Goal: Information Seeking & Learning: Learn about a topic

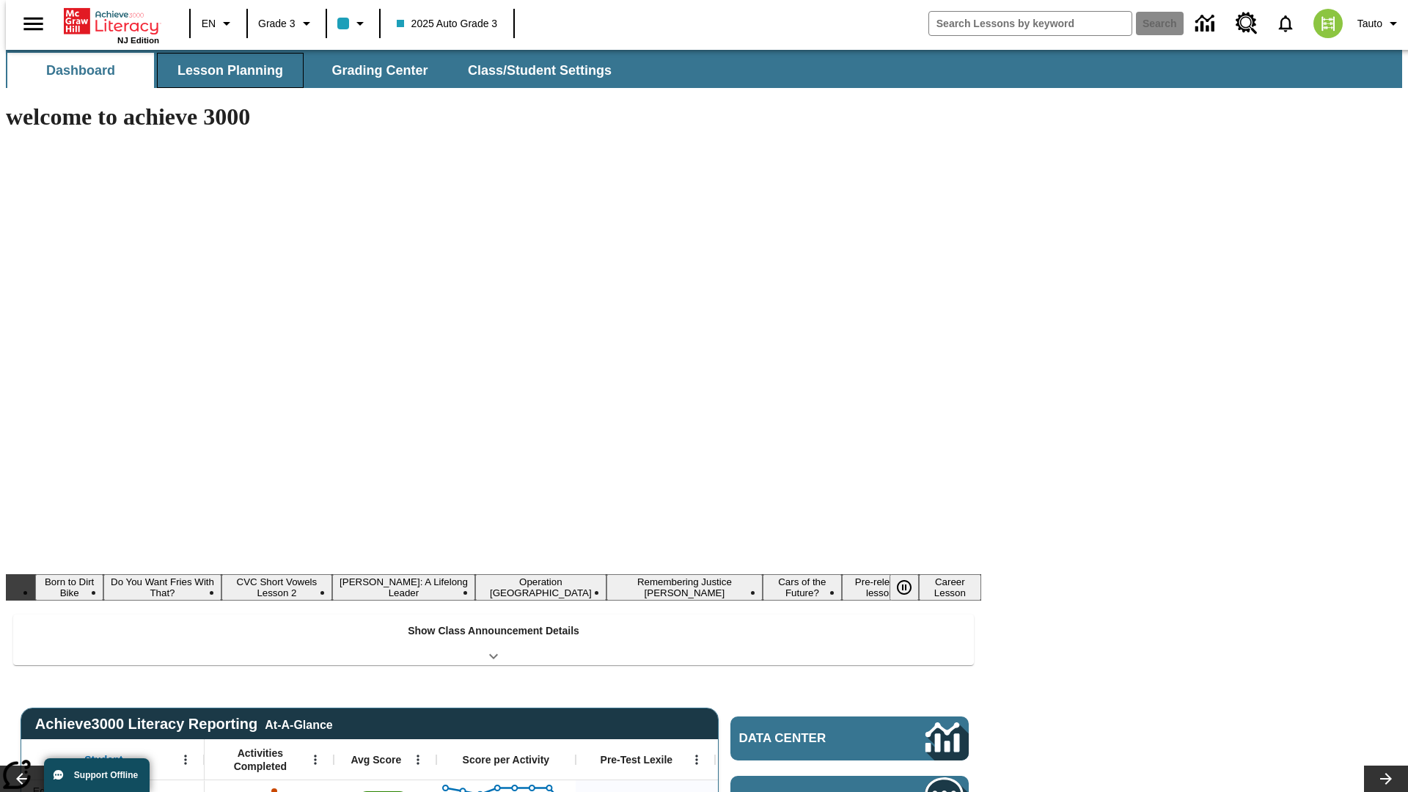
click at [224, 70] on button "Lesson Planning" at bounding box center [230, 70] width 147 height 35
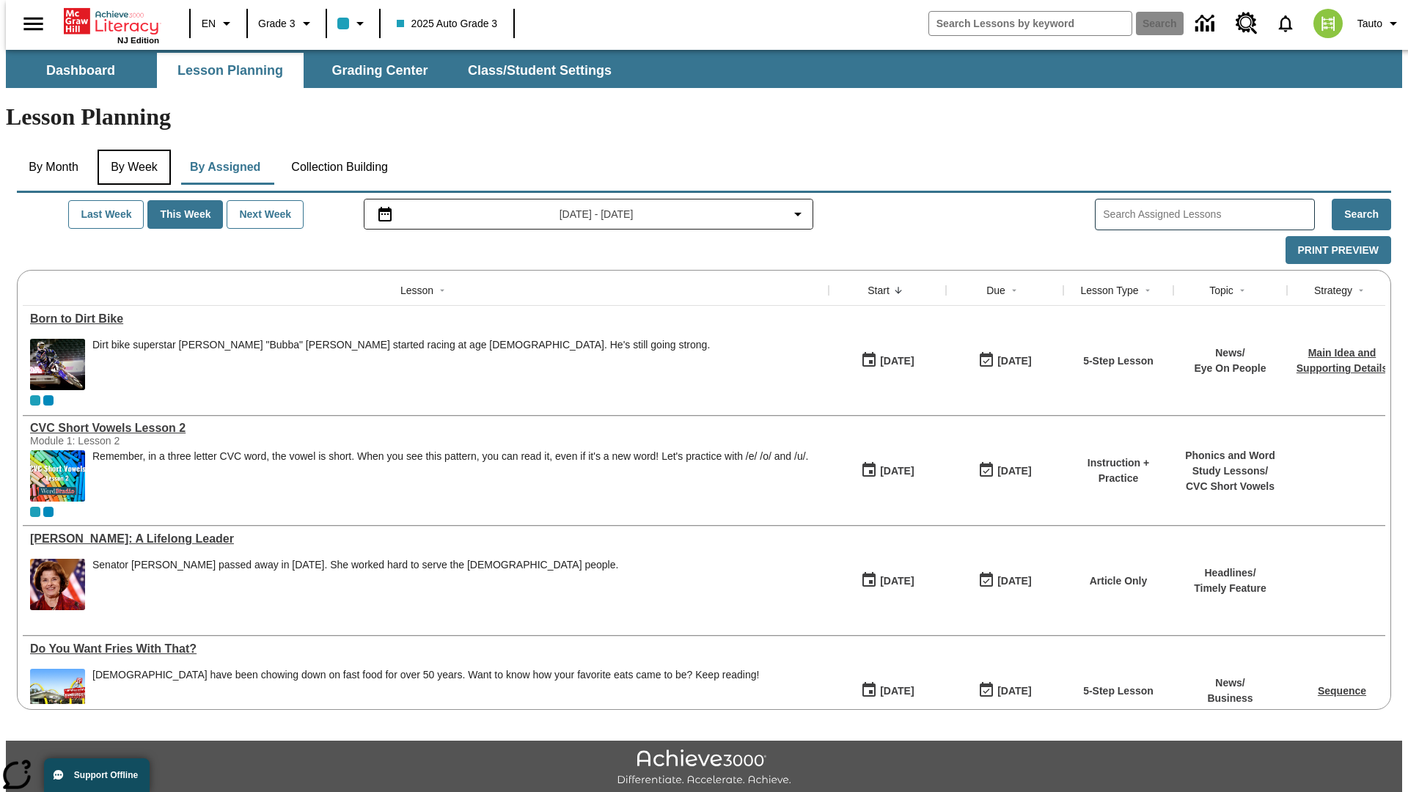
click at [131, 150] on button "By Week" at bounding box center [134, 167] width 73 height 35
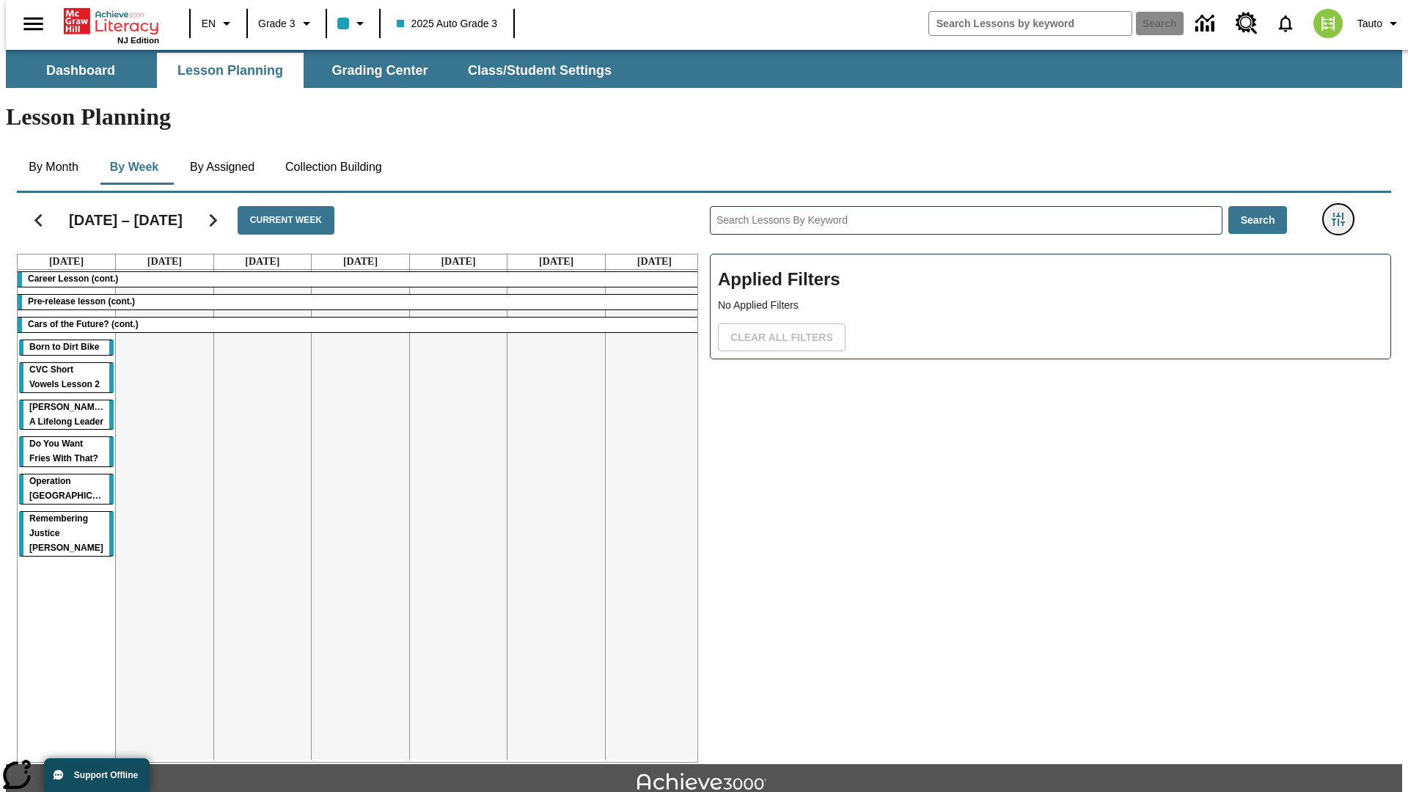
click at [1343, 213] on icon "Filters Side menu" at bounding box center [1338, 219] width 13 height 13
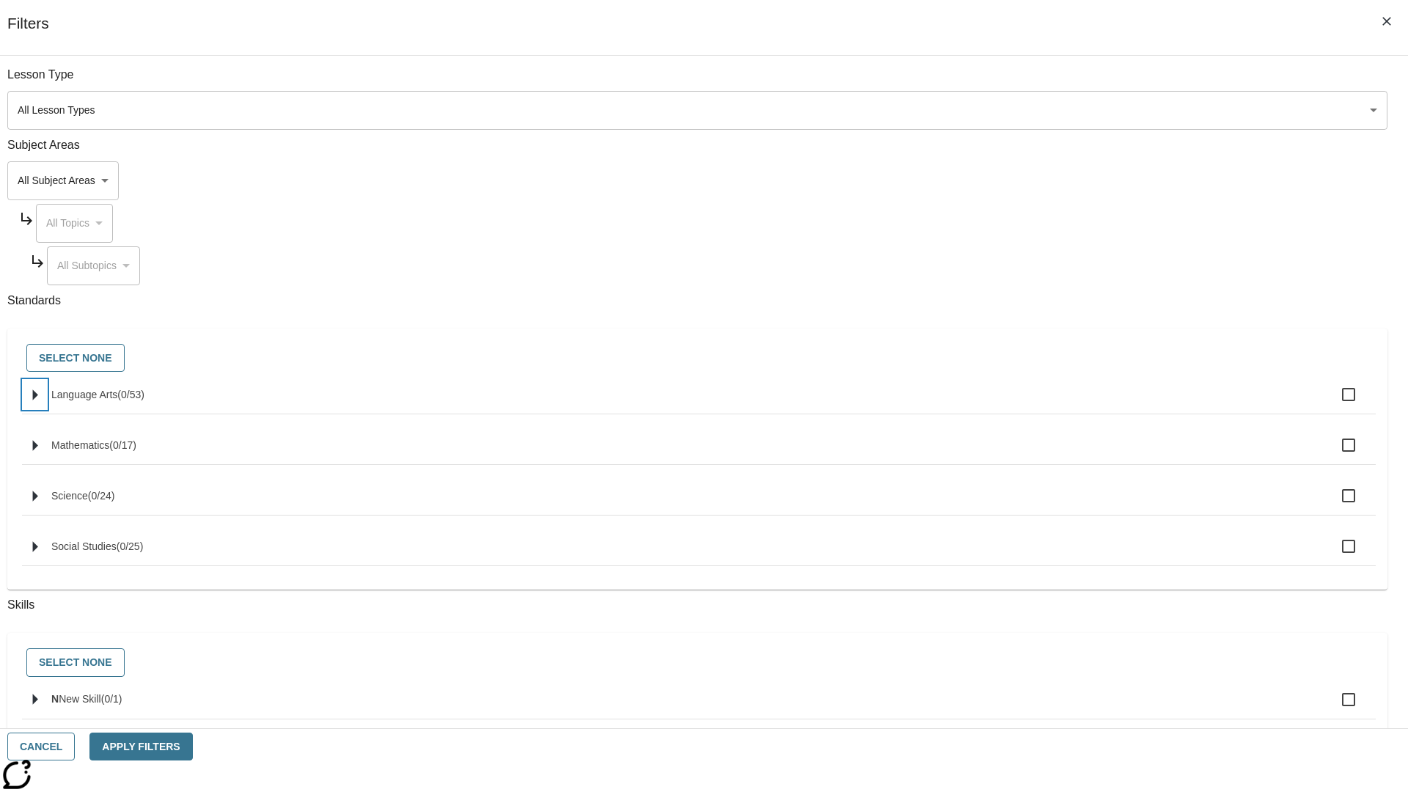
click at [38, 400] on icon "Select standards" at bounding box center [35, 394] width 5 height 11
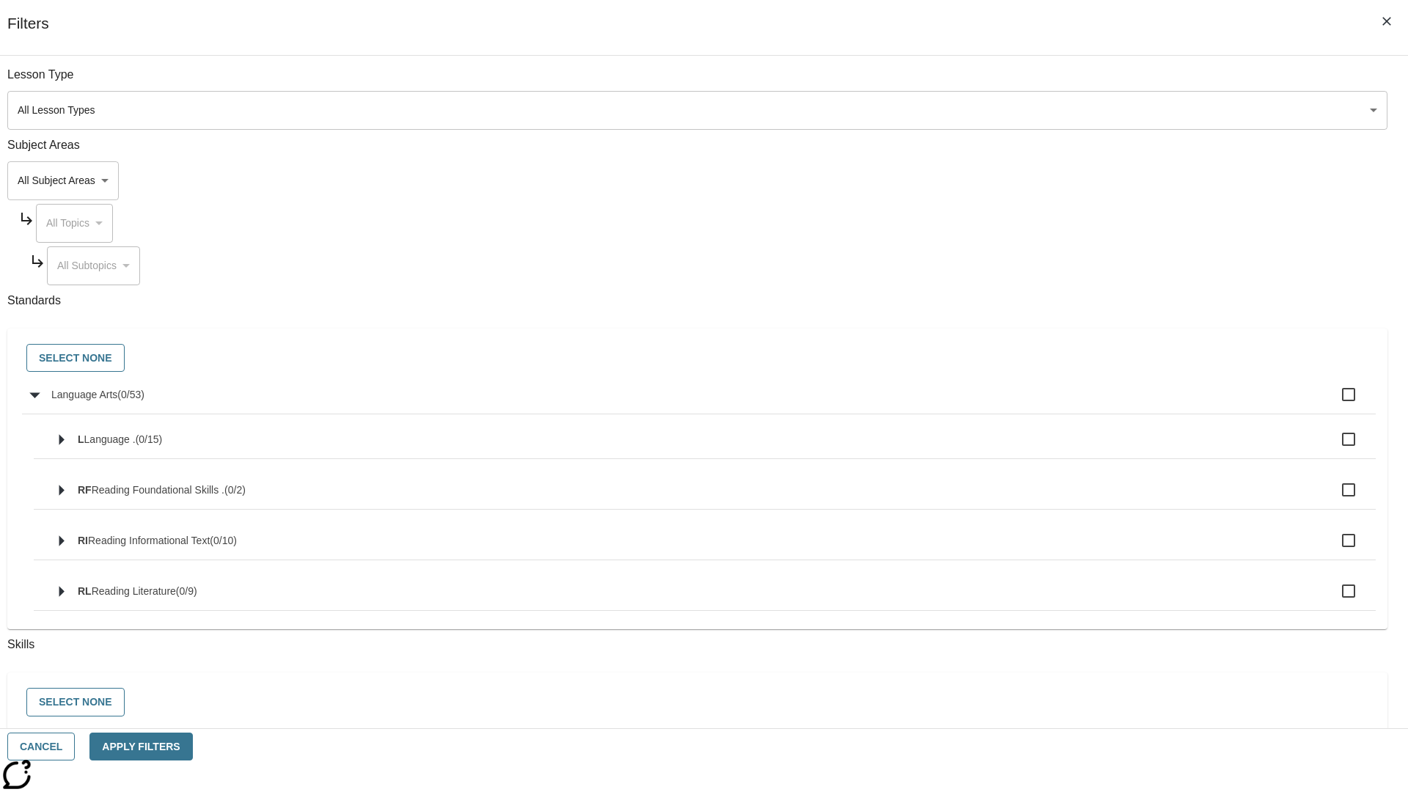
click at [1066, 403] on label "Language Arts ( 0 / 53 )" at bounding box center [707, 394] width 1313 height 31
click at [1333, 403] on input "Language Arts ( 0 / 53 )" at bounding box center [1348, 394] width 31 height 31
checkbox input "true"
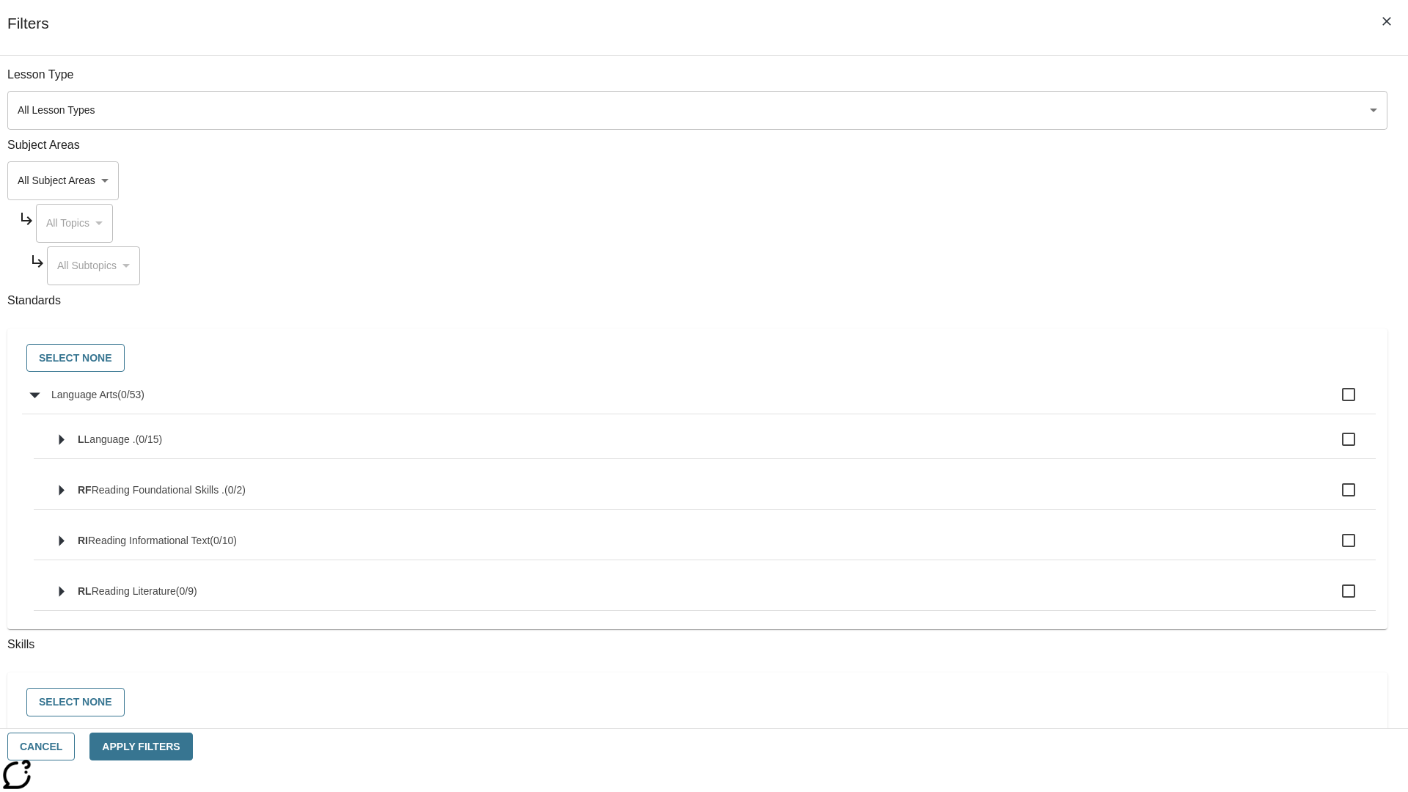
checkbox input "true"
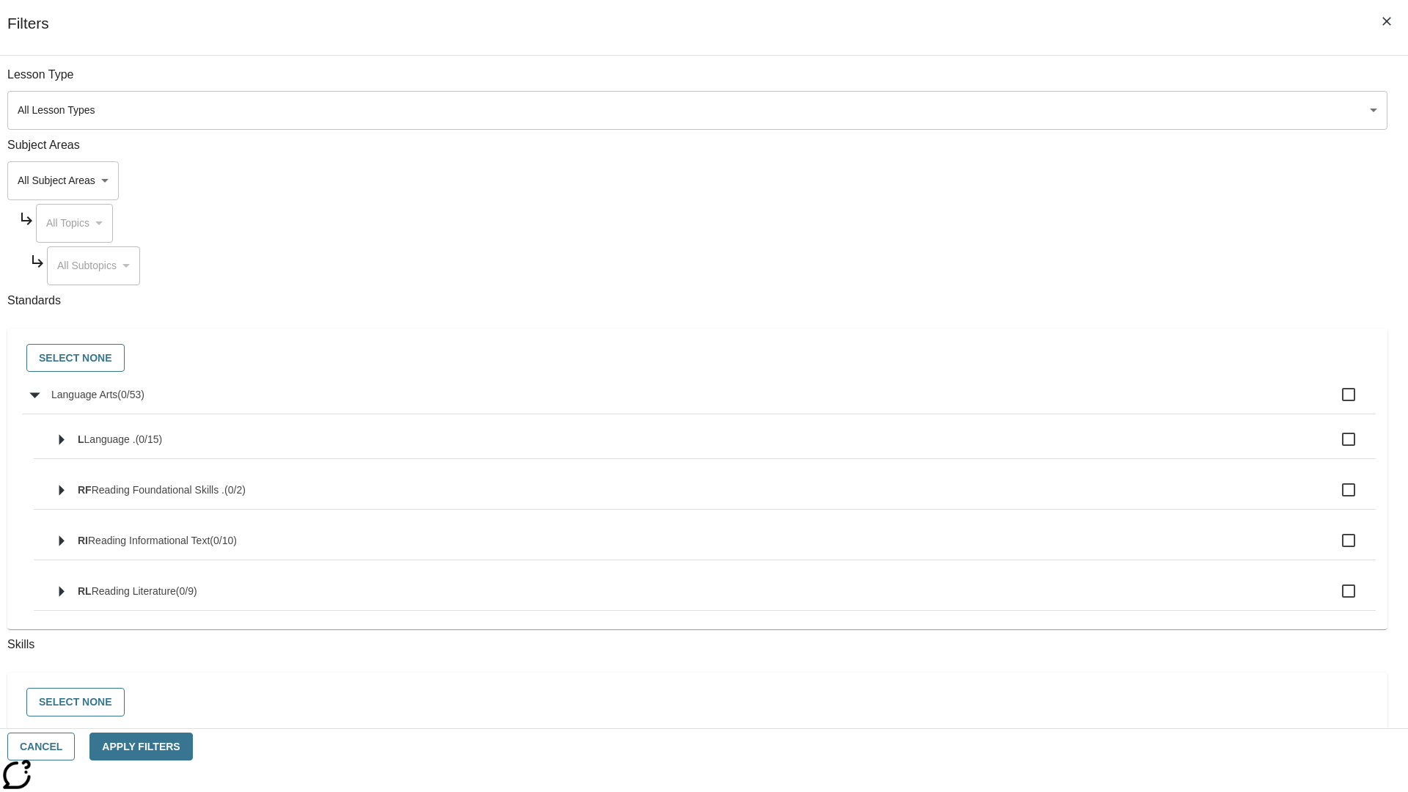
checkbox input "true"
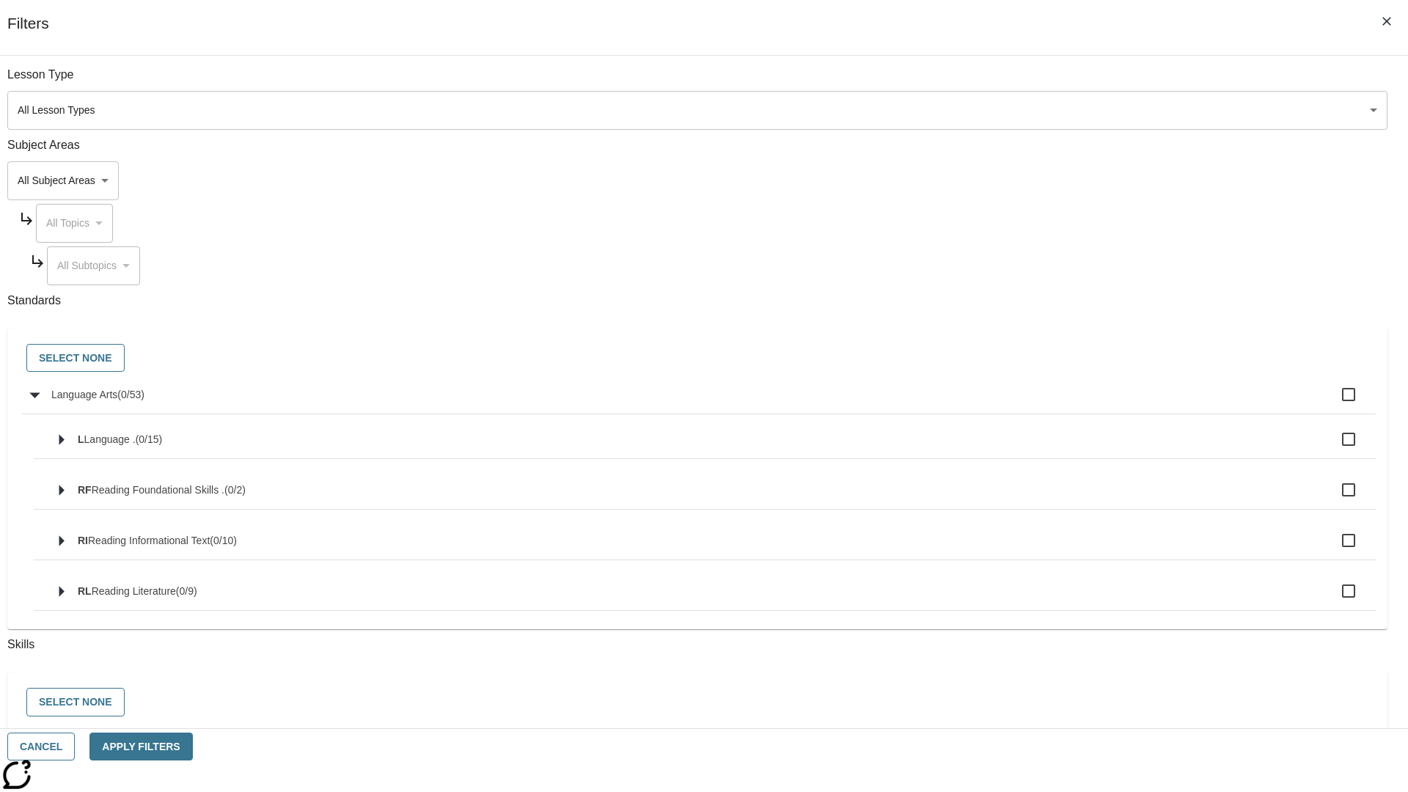
checkbox input "true"
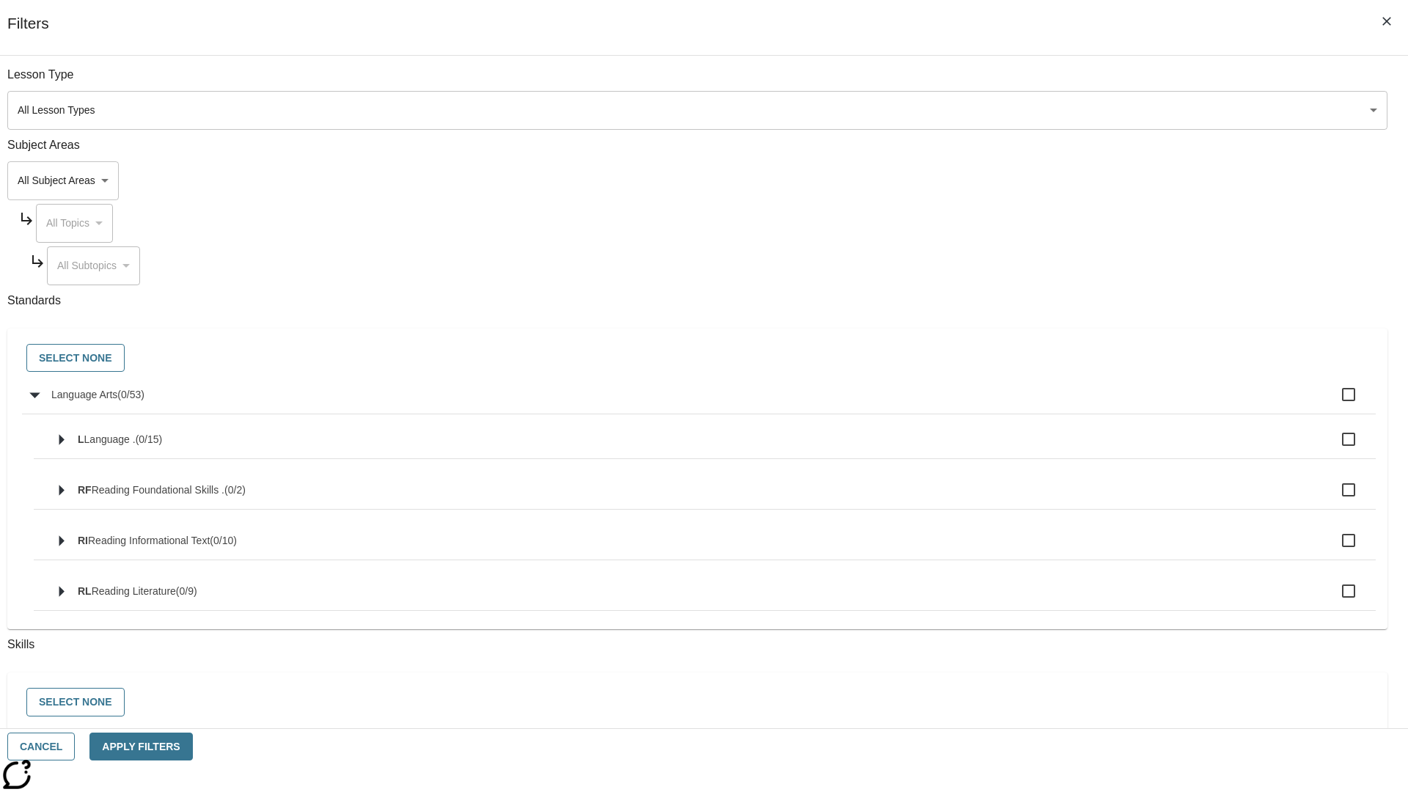
checkbox input "true"
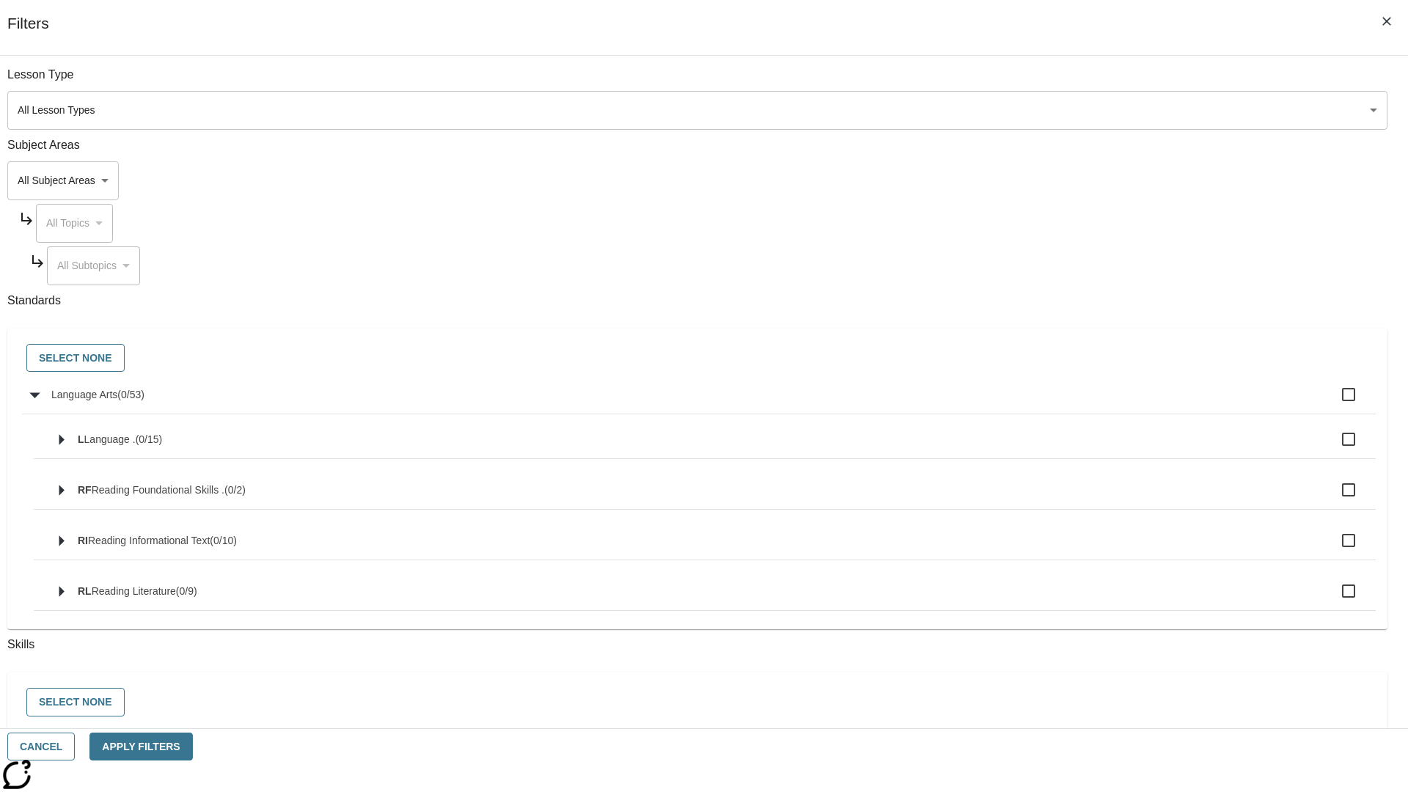
checkbox input "true"
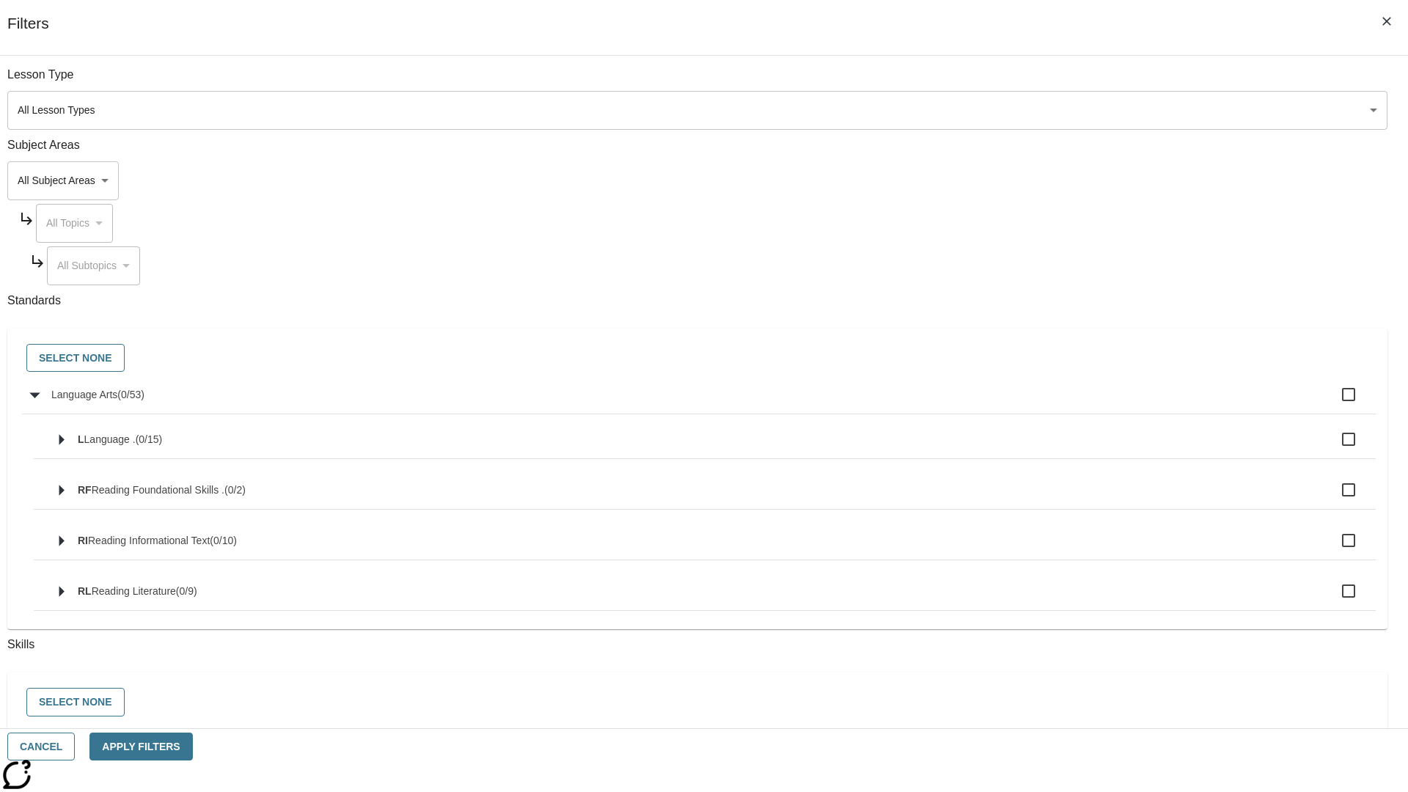
checkbox input "true"
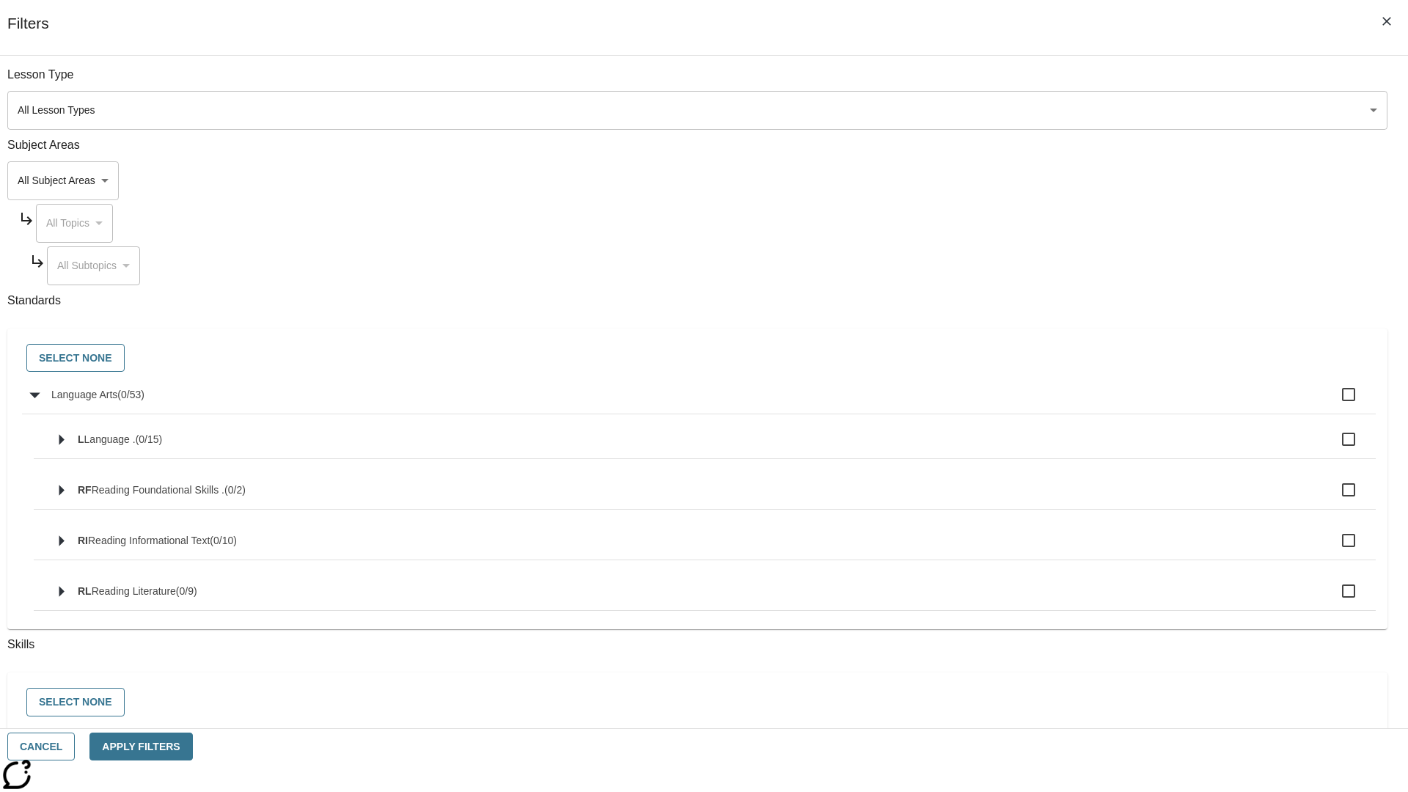
checkbox input "true"
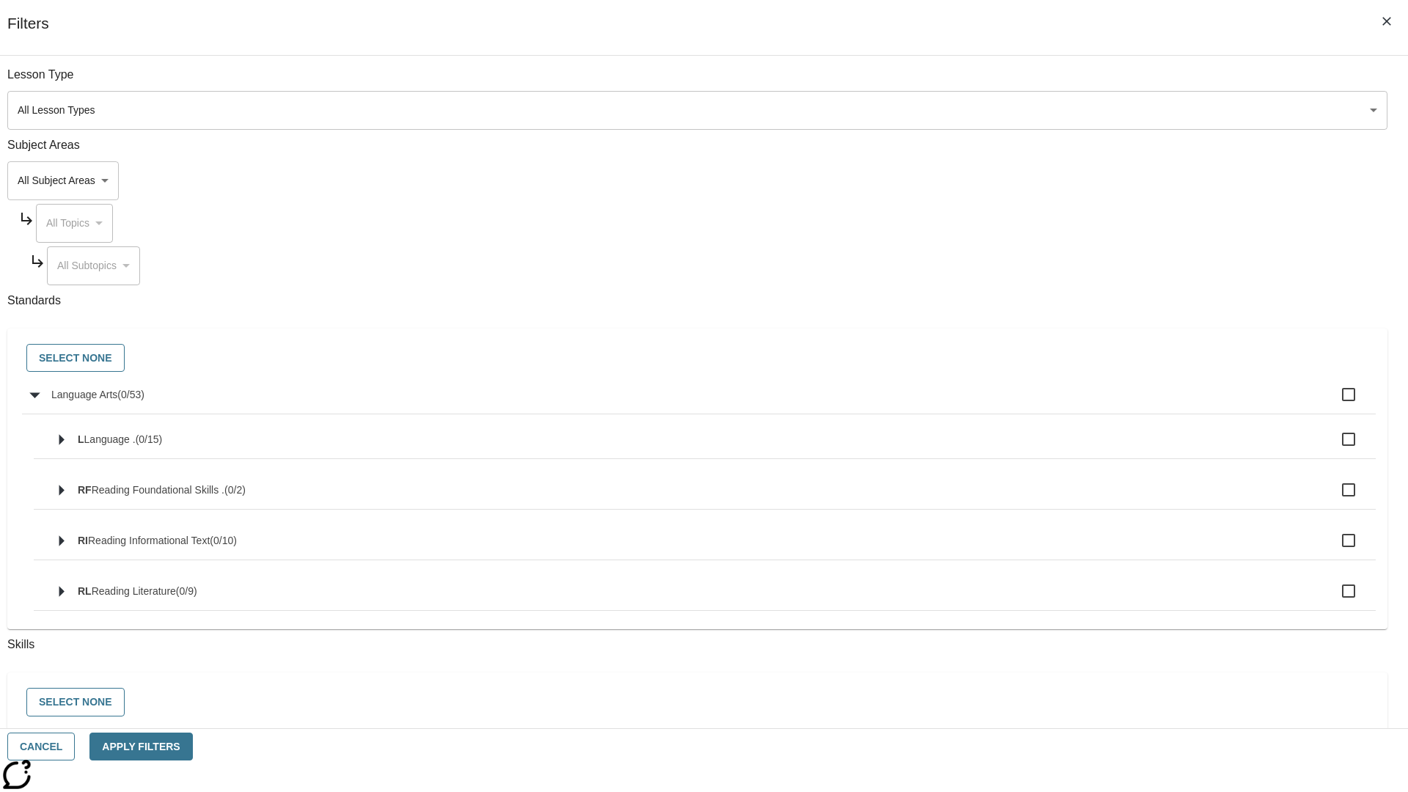
checkbox input "true"
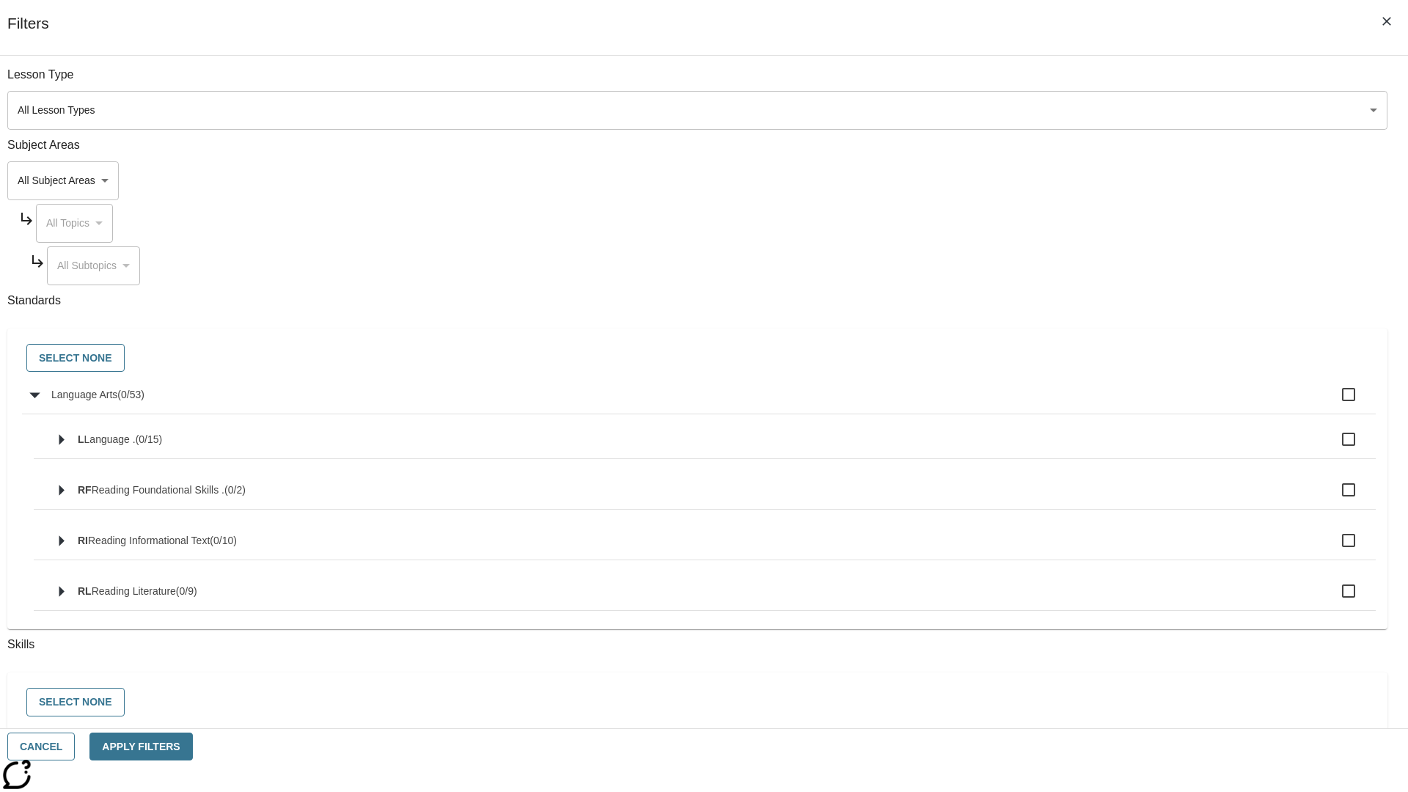
checkbox input "true"
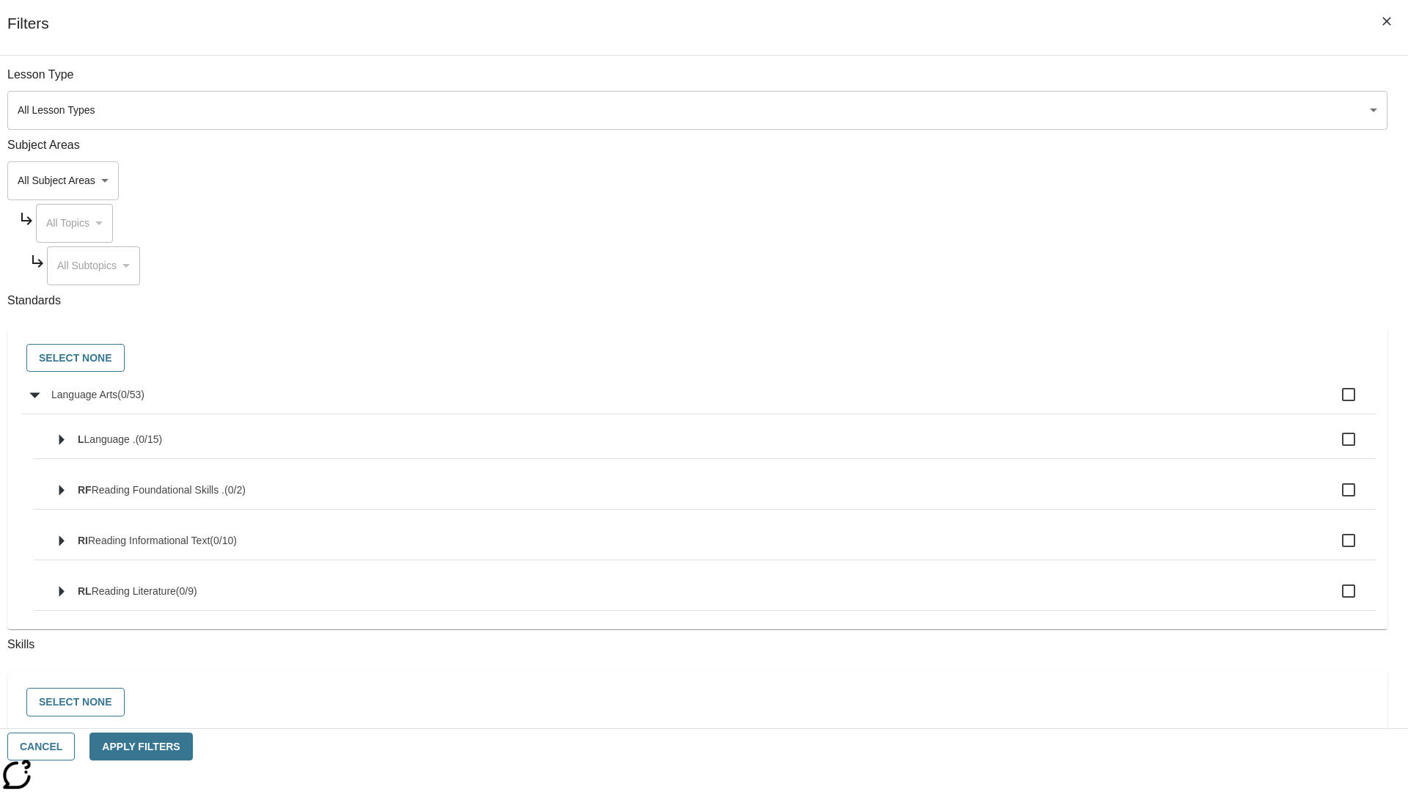
checkbox input "true"
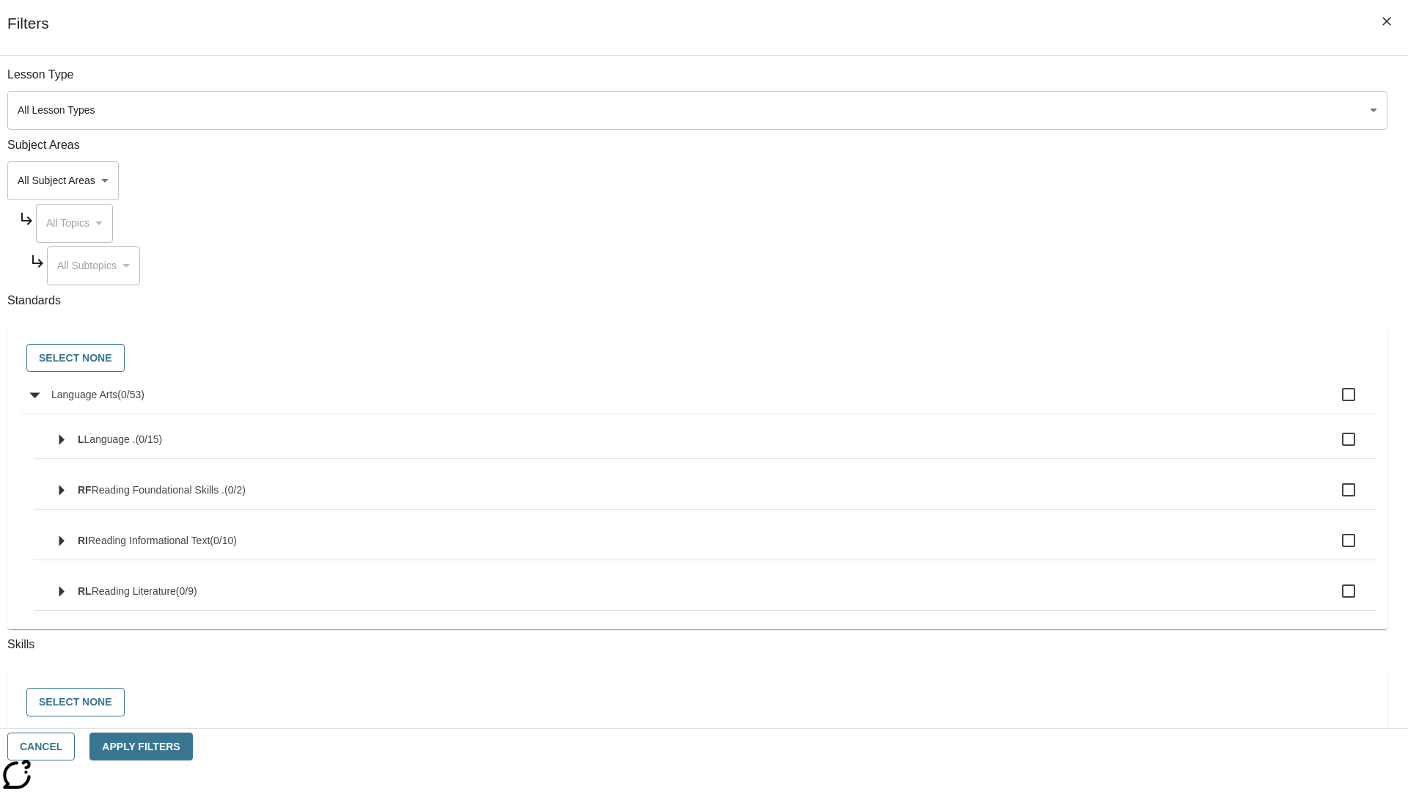
checkbox input "true"
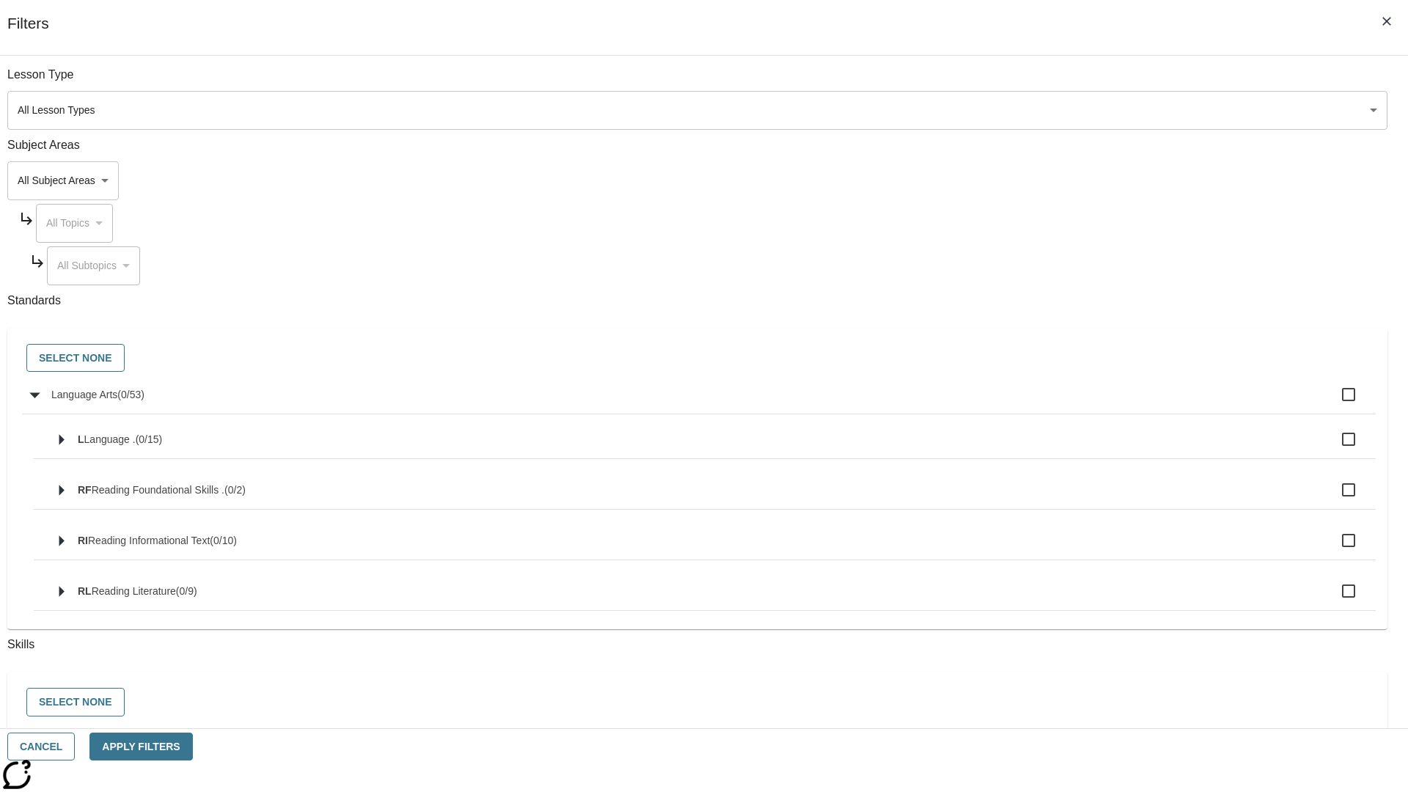
checkbox input "true"
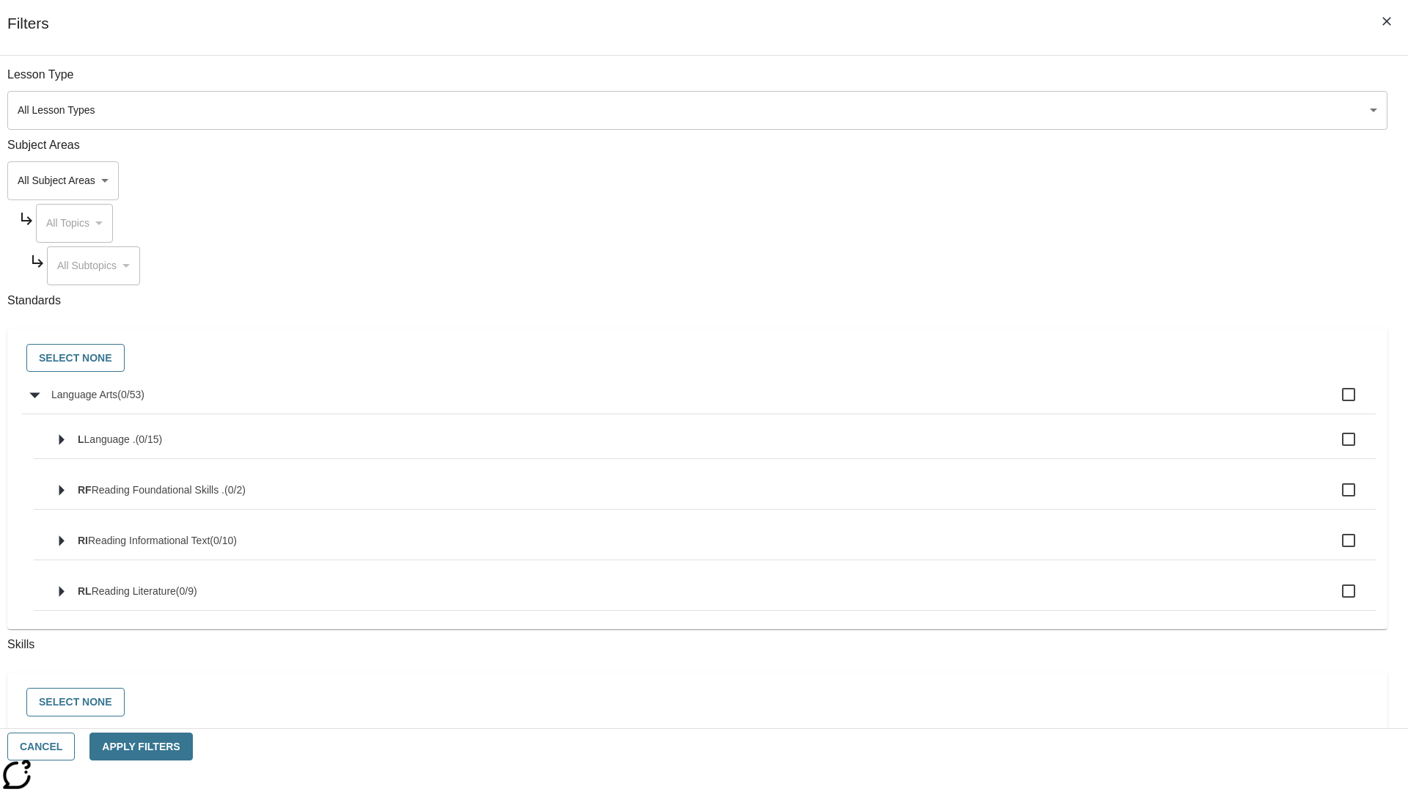
checkbox input "true"
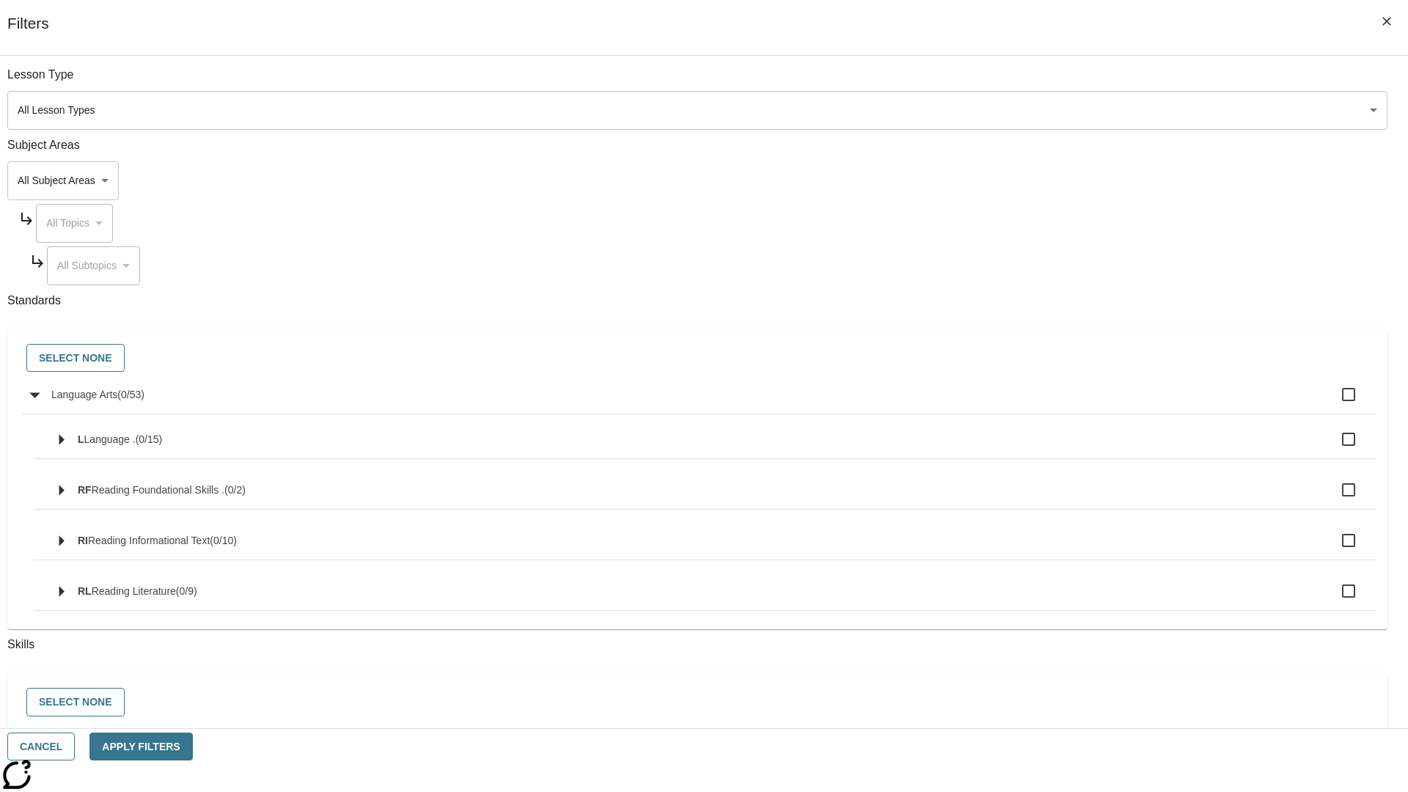
checkbox input "true"
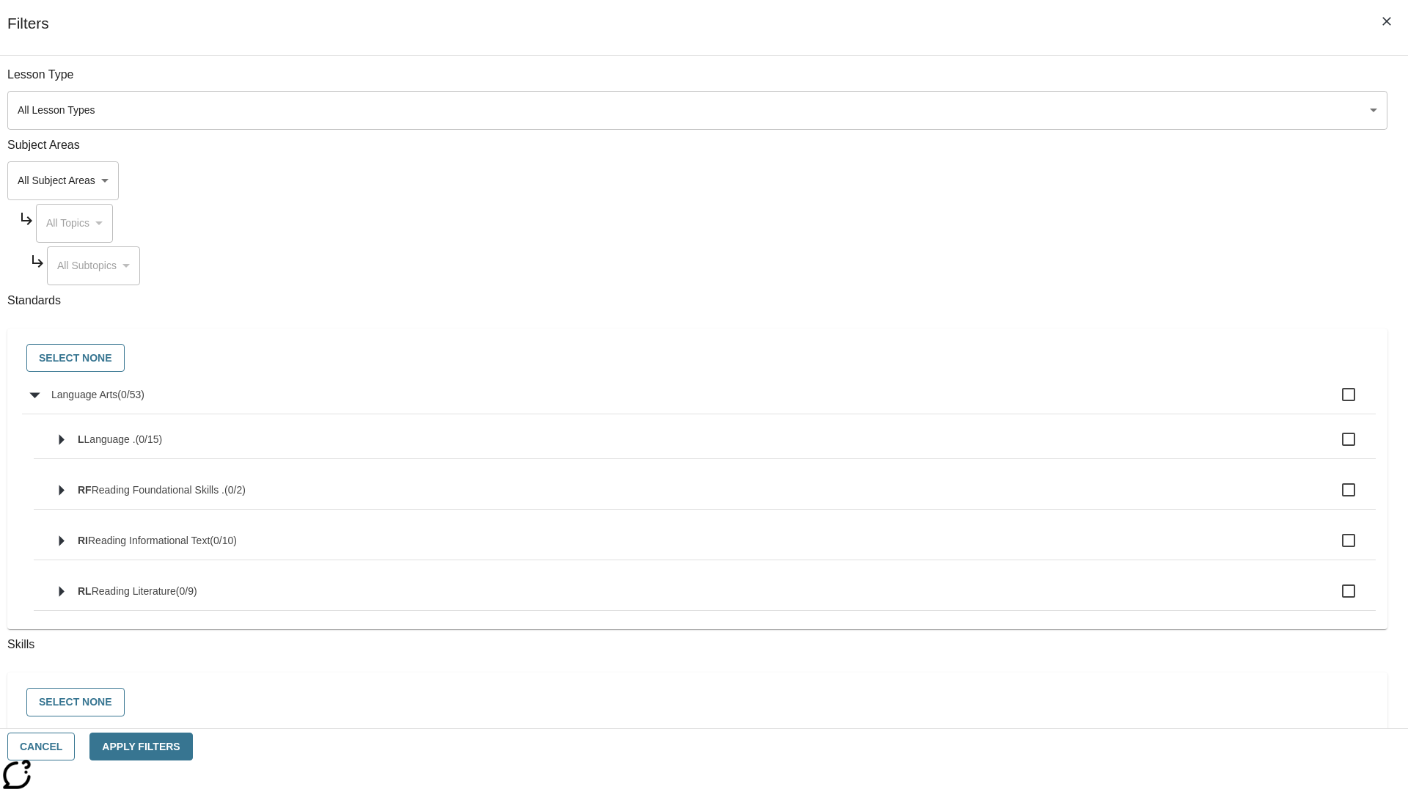
checkbox input "true"
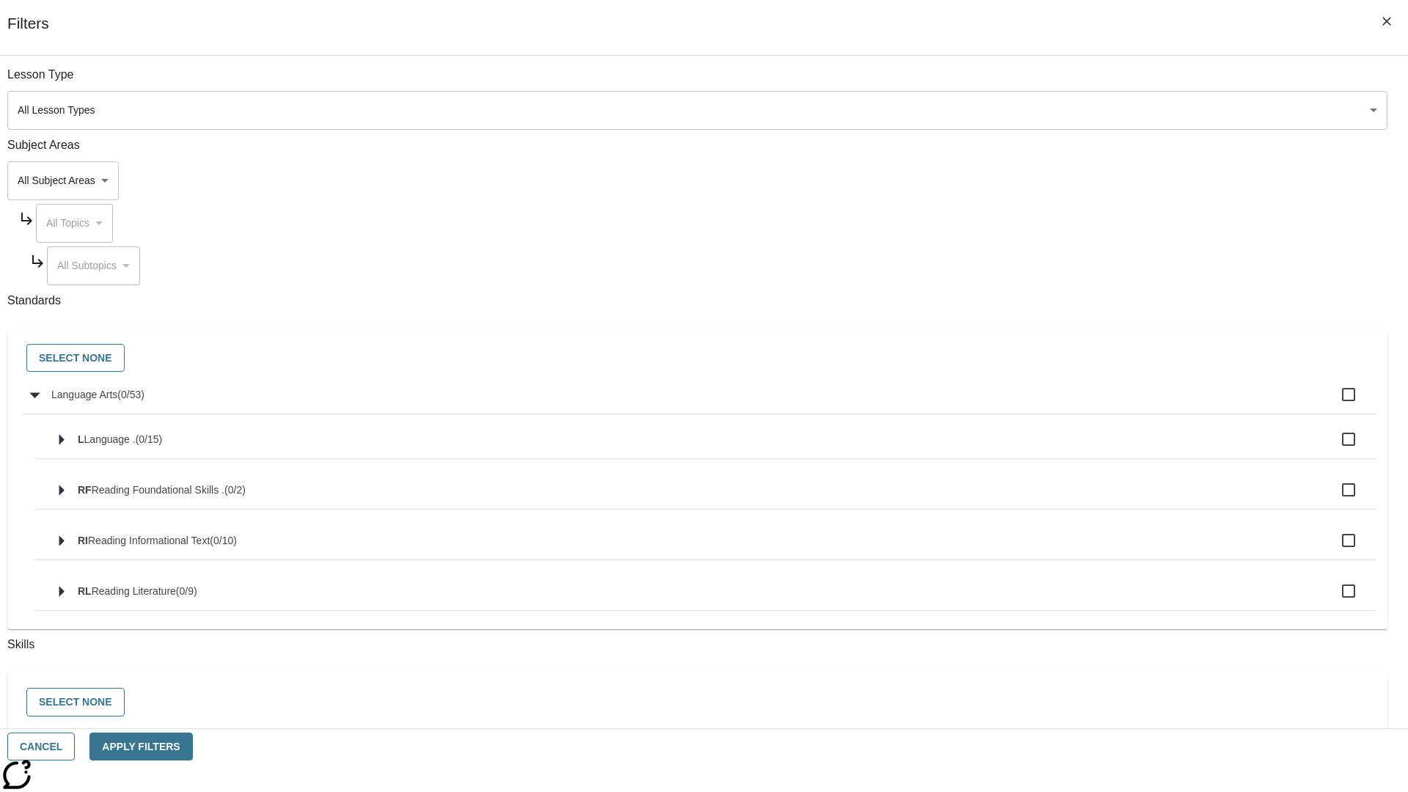
checkbox input "true"
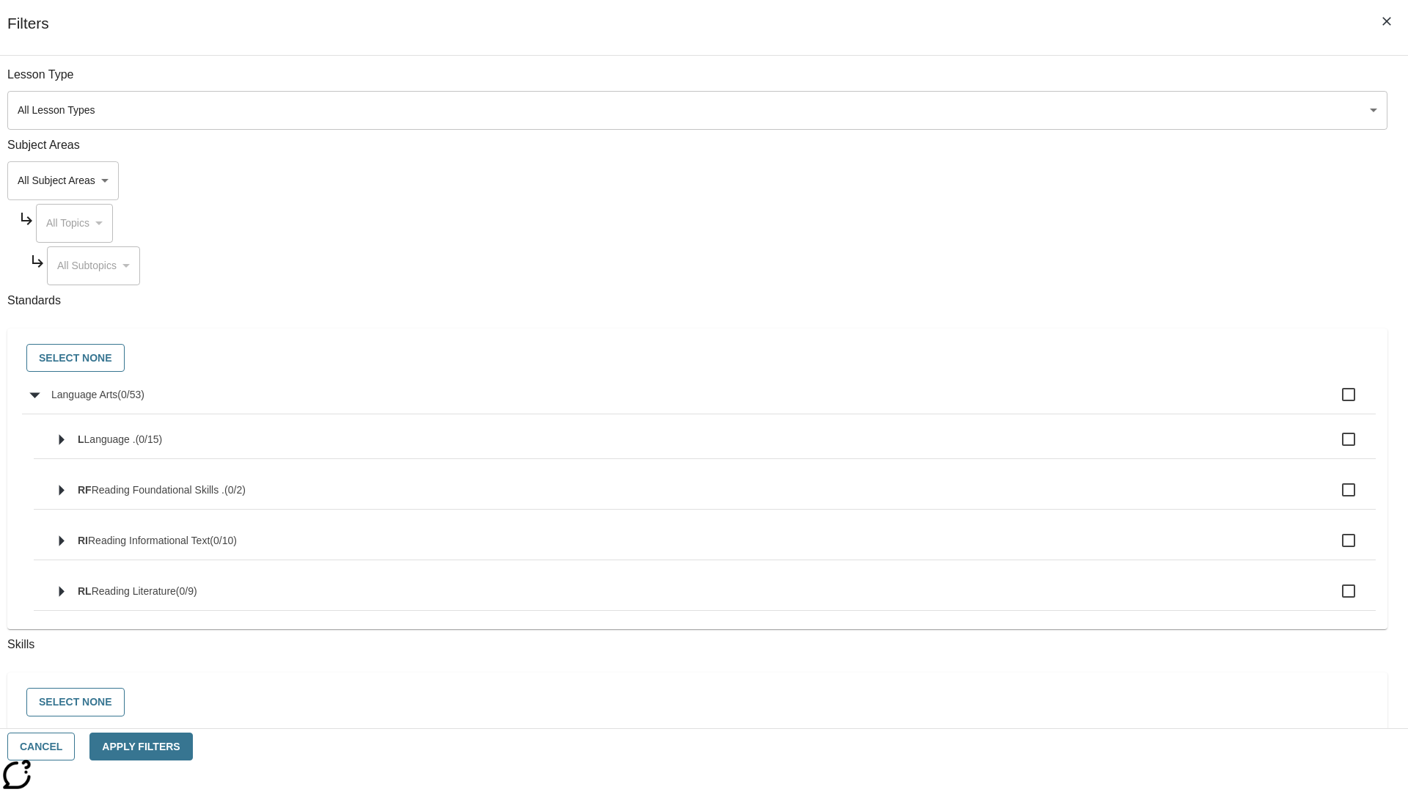
checkbox input "true"
click at [125, 359] on button "Select None" at bounding box center [75, 358] width 98 height 29
checkbox input "false"
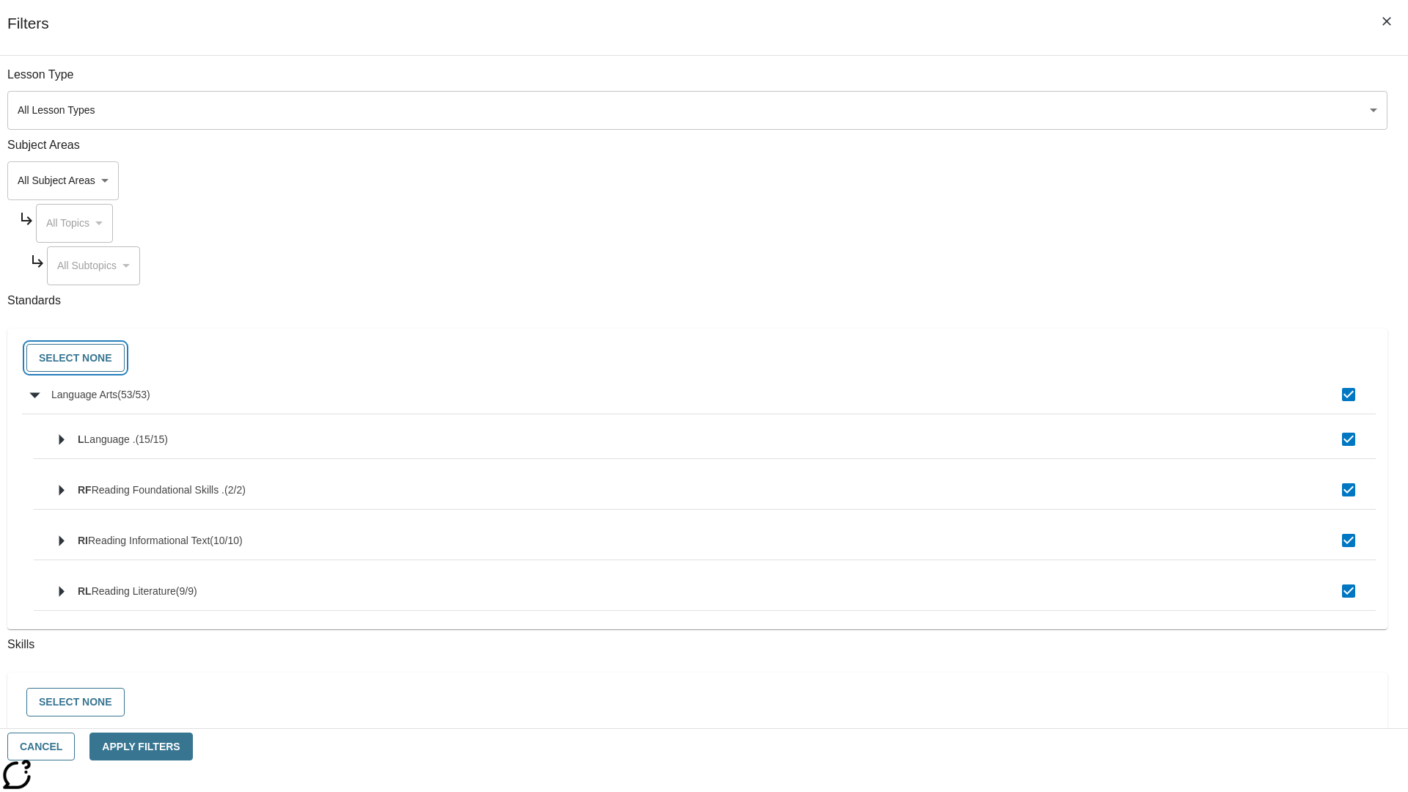
checkbox input "false"
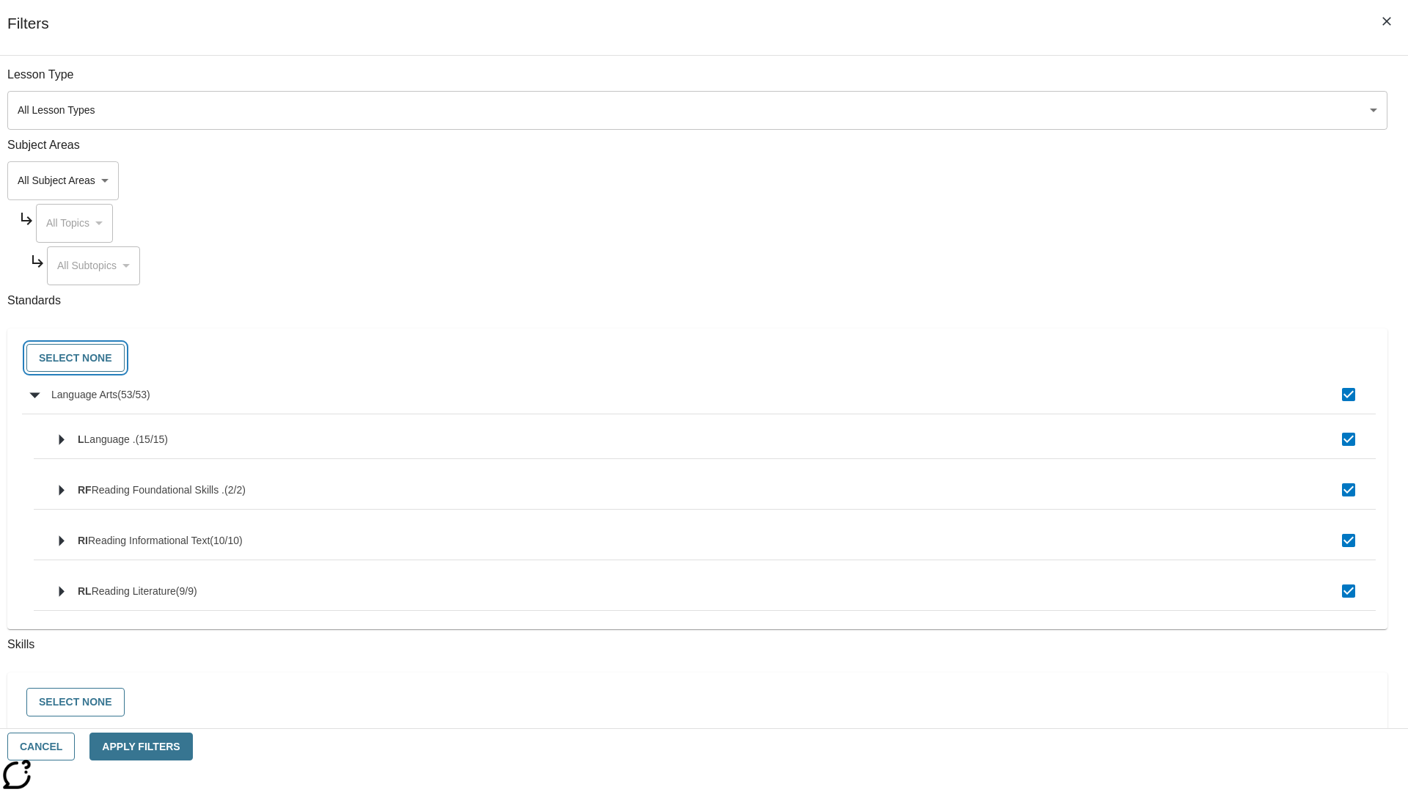
checkbox input "false"
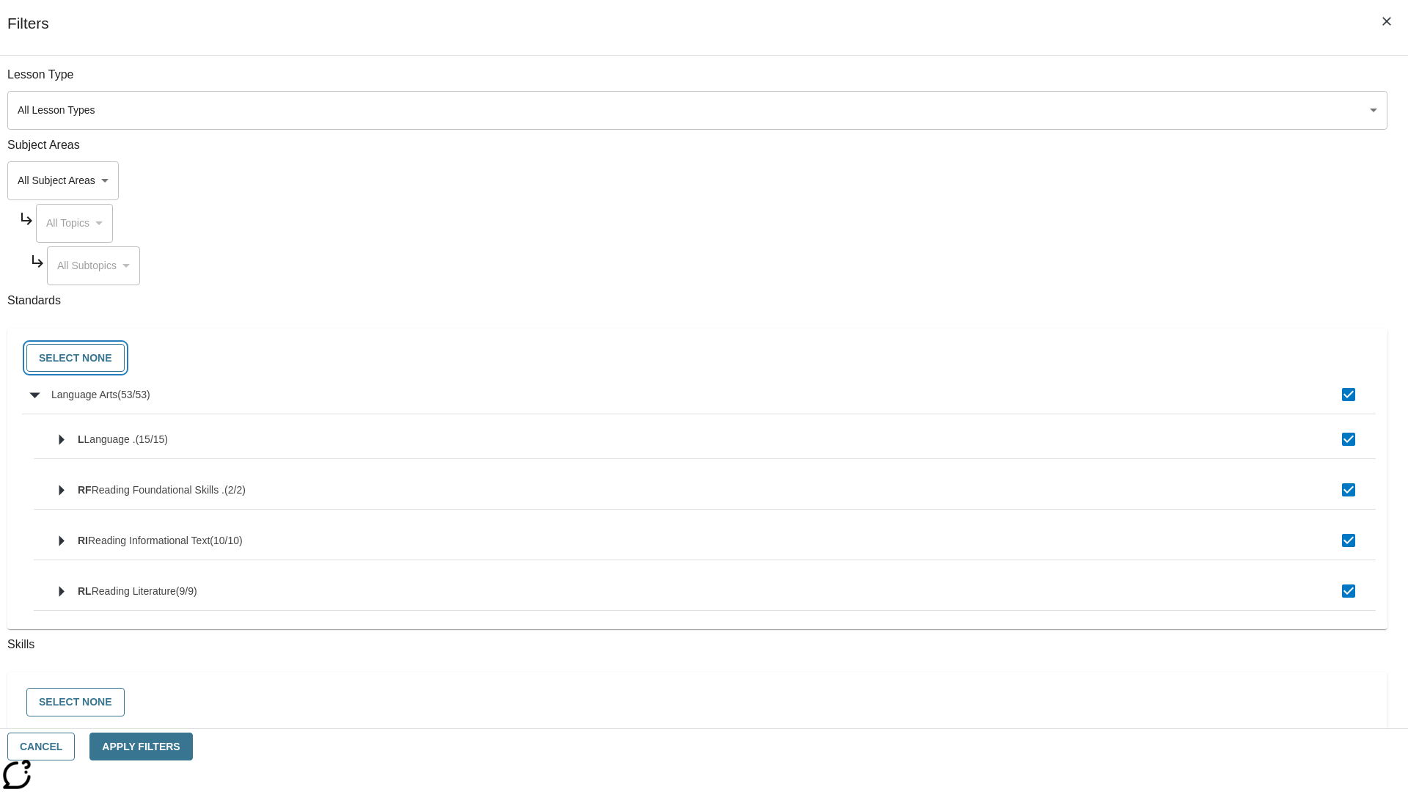
checkbox input "false"
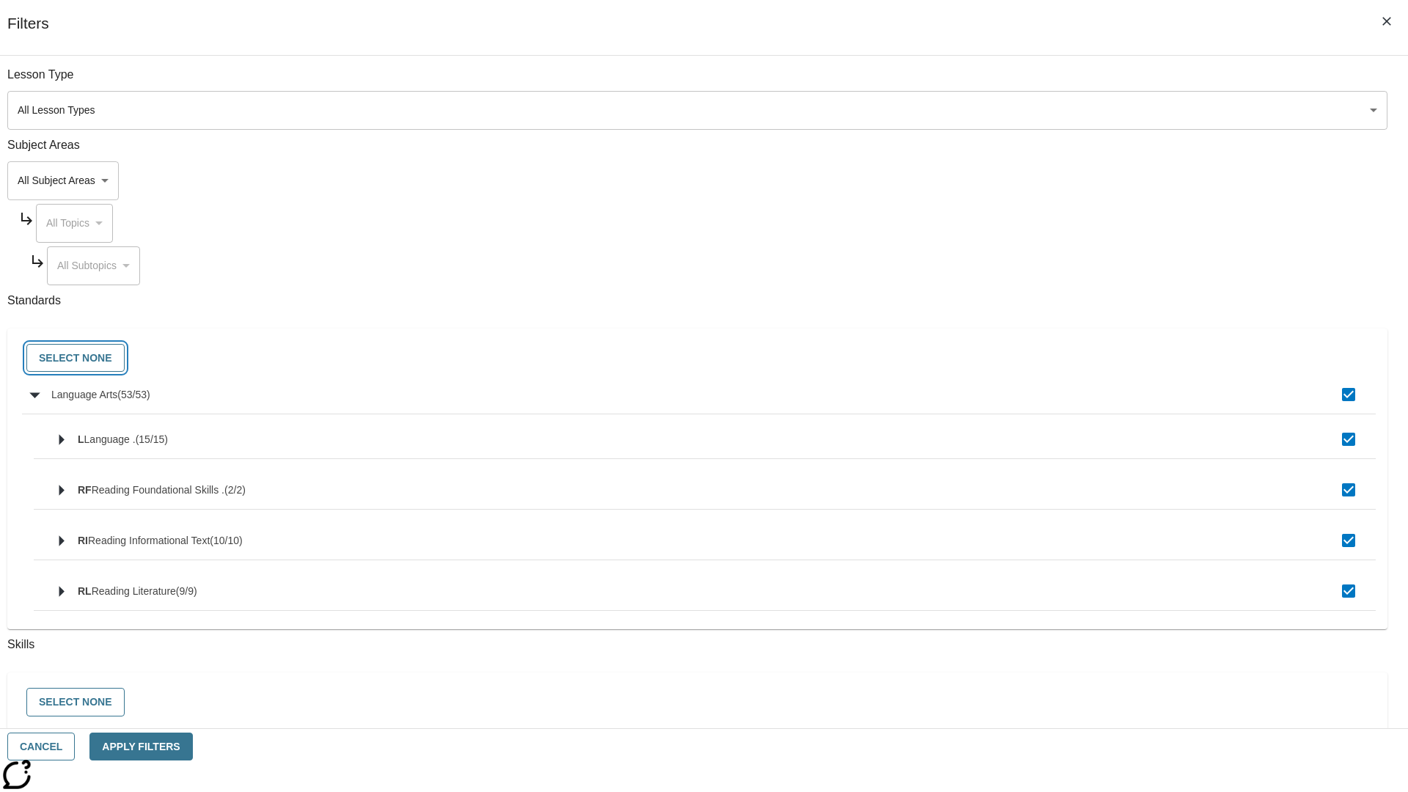
checkbox input "false"
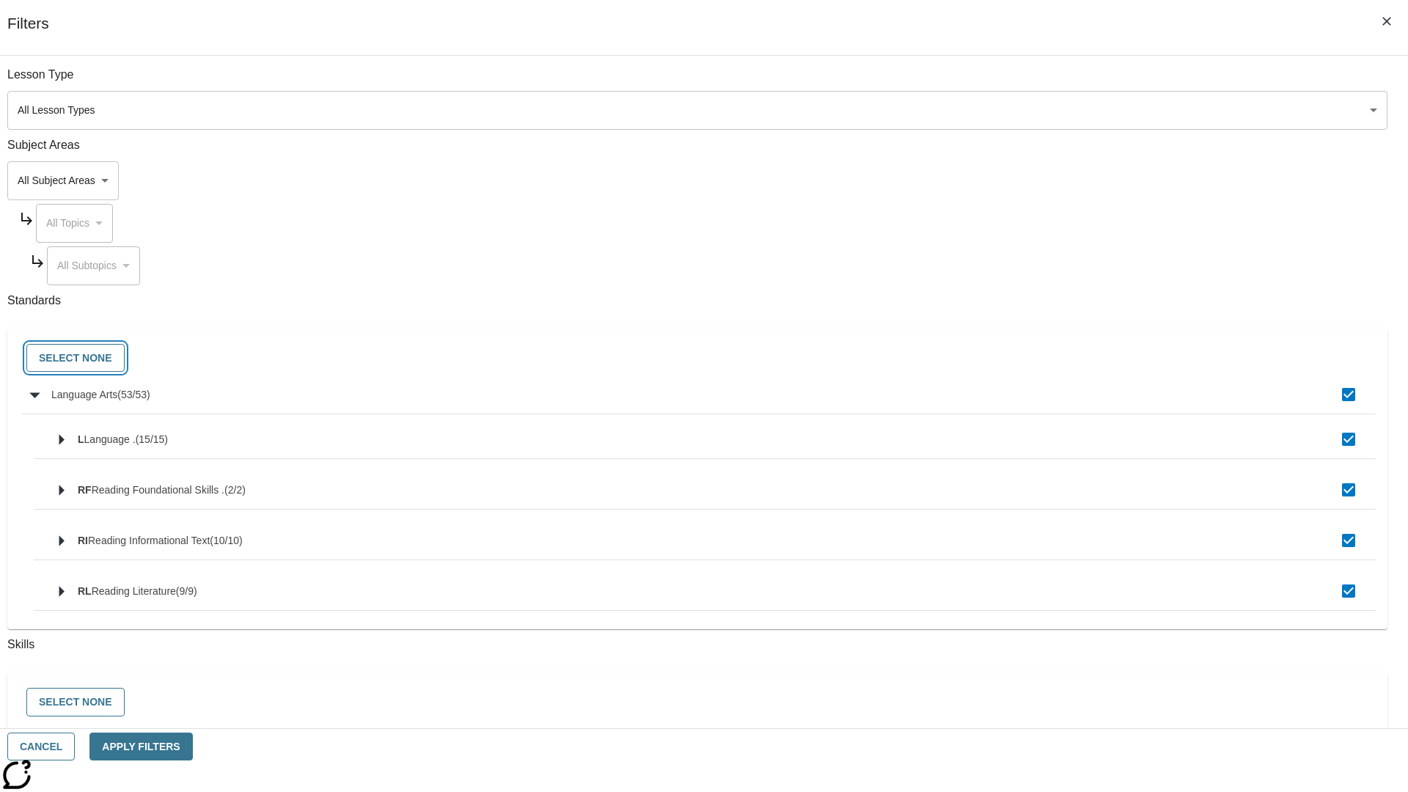
checkbox input "false"
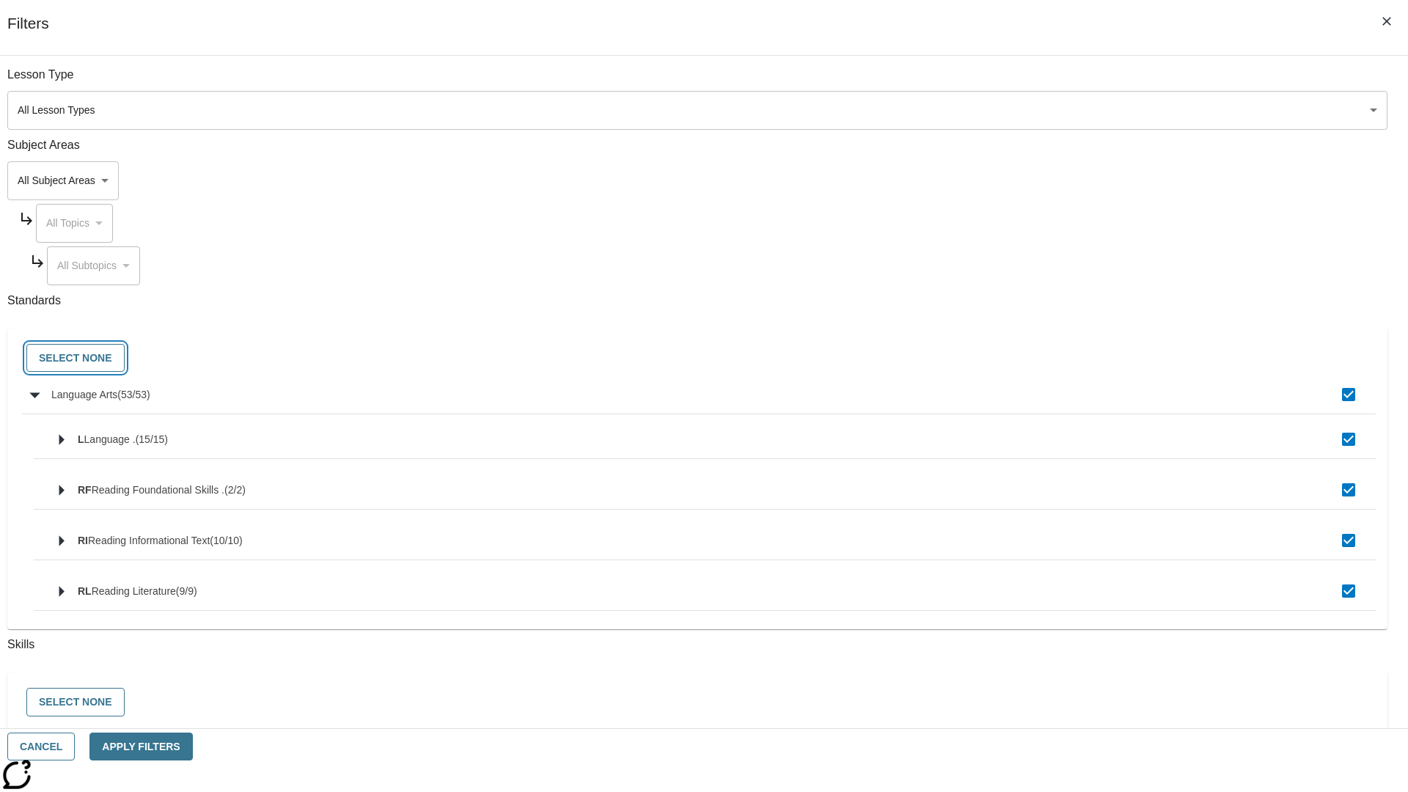
checkbox input "false"
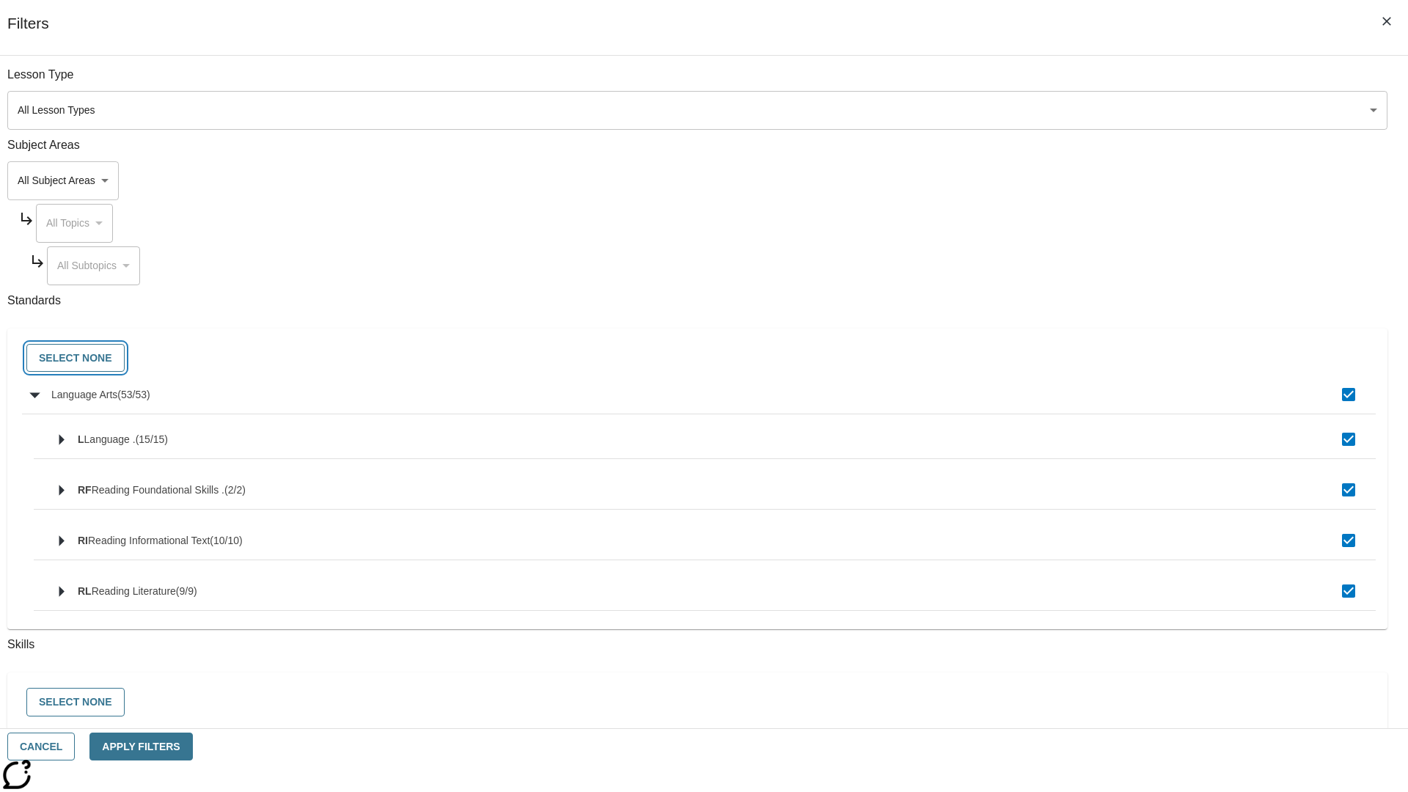
checkbox input "false"
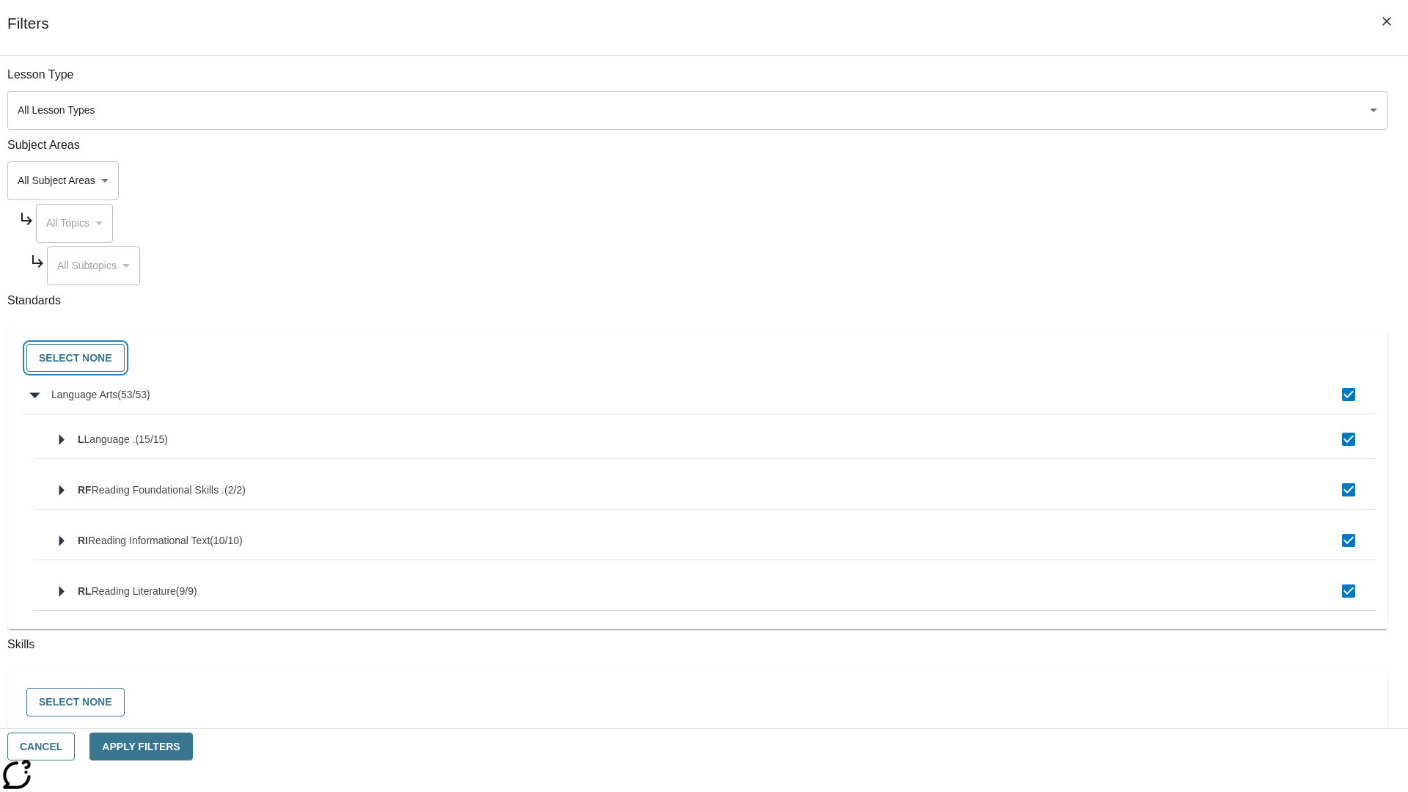
checkbox input "false"
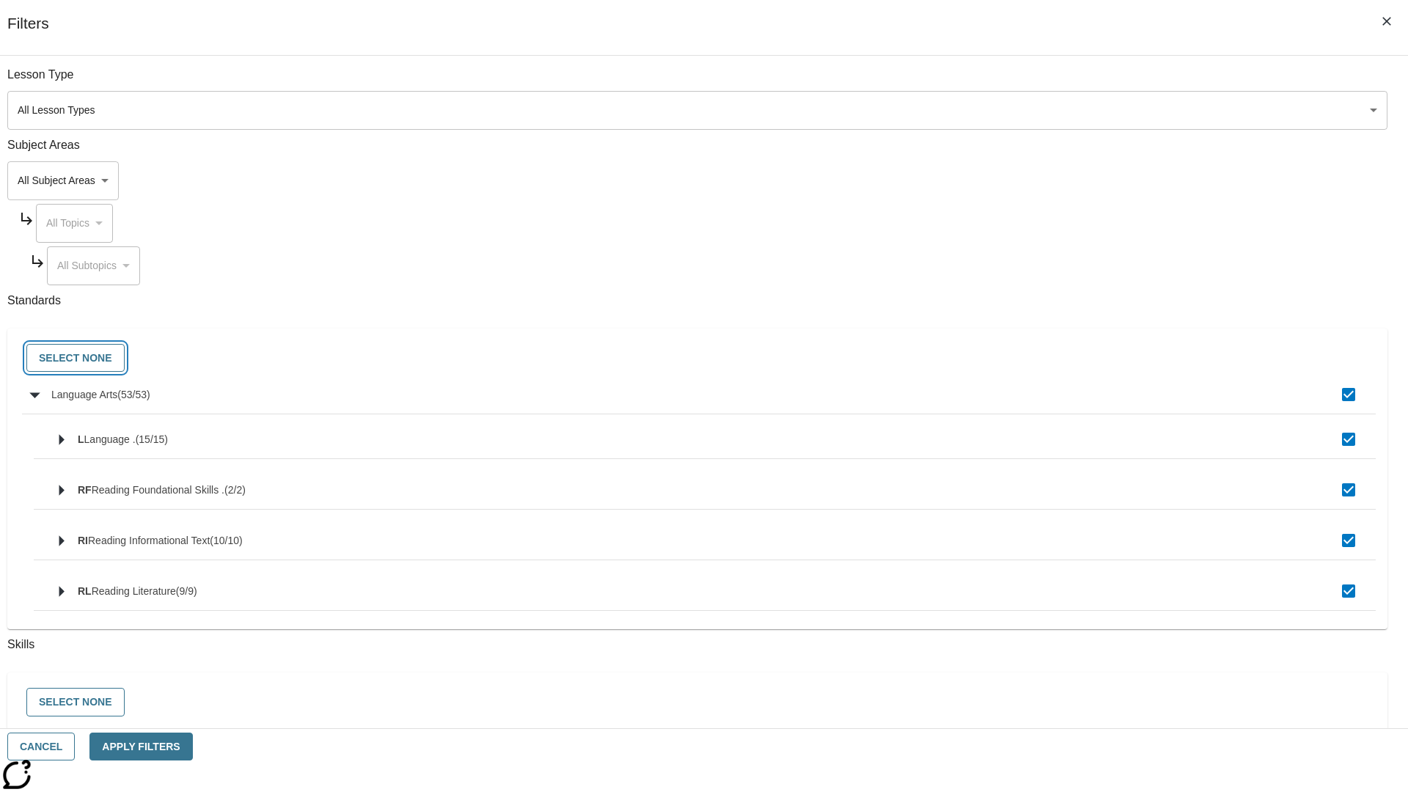
checkbox input "false"
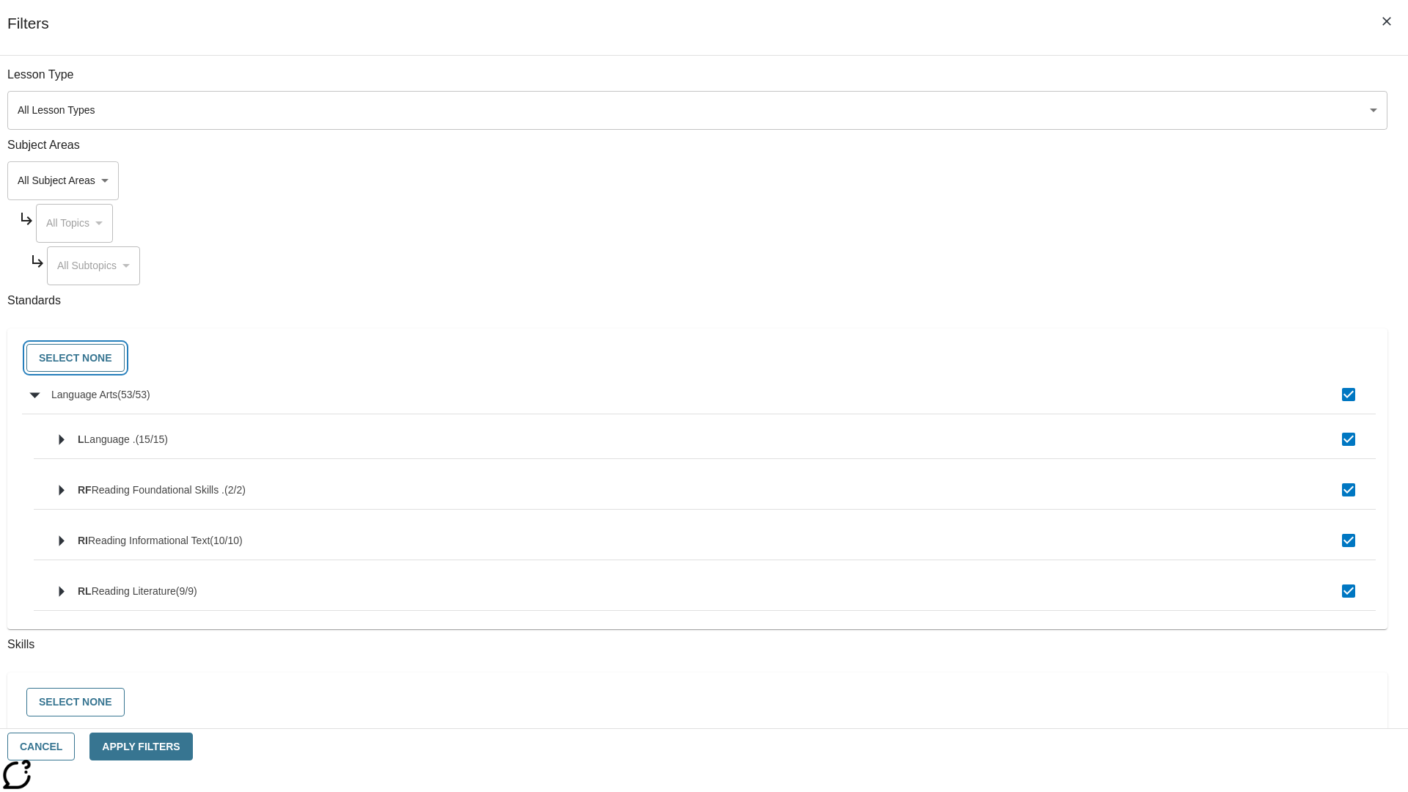
checkbox input "false"
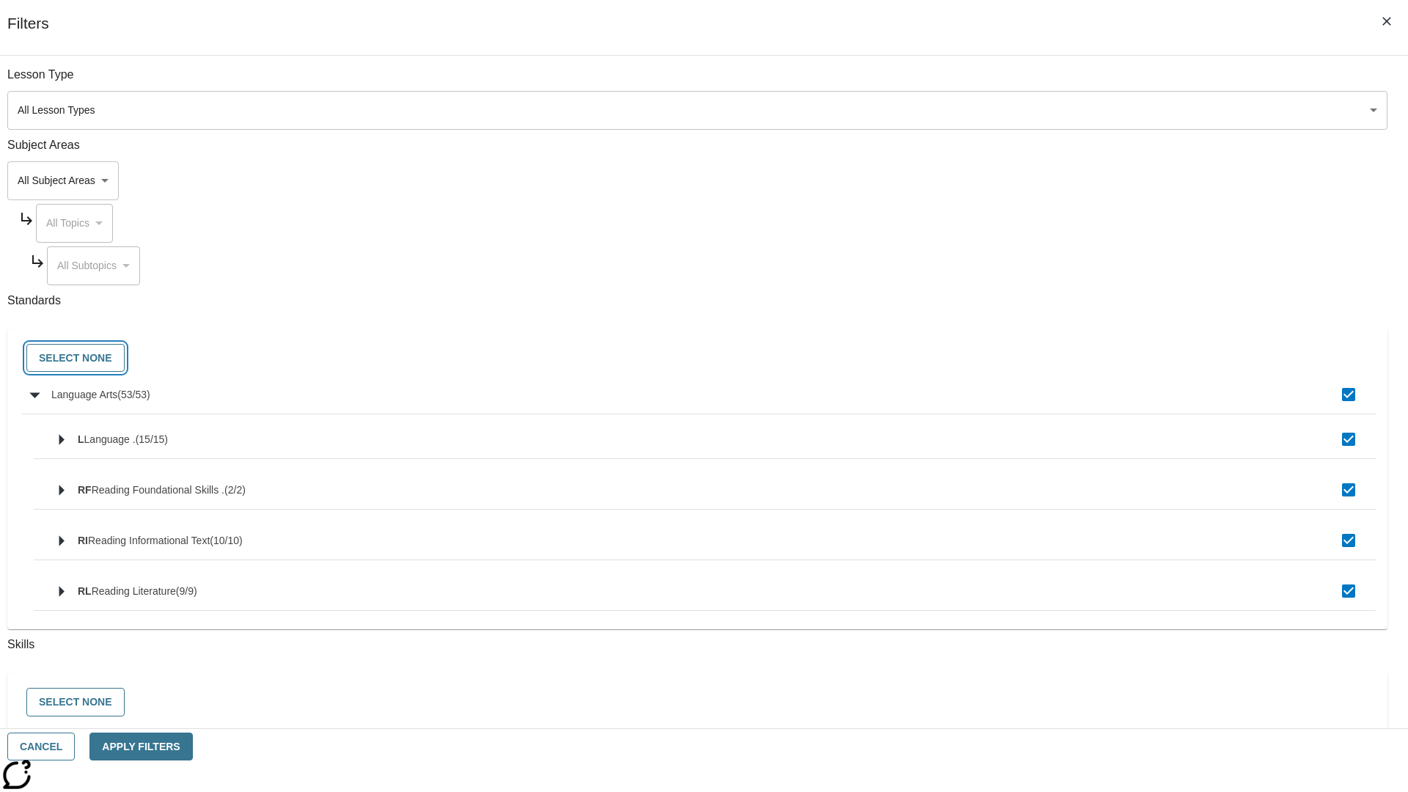
checkbox input "false"
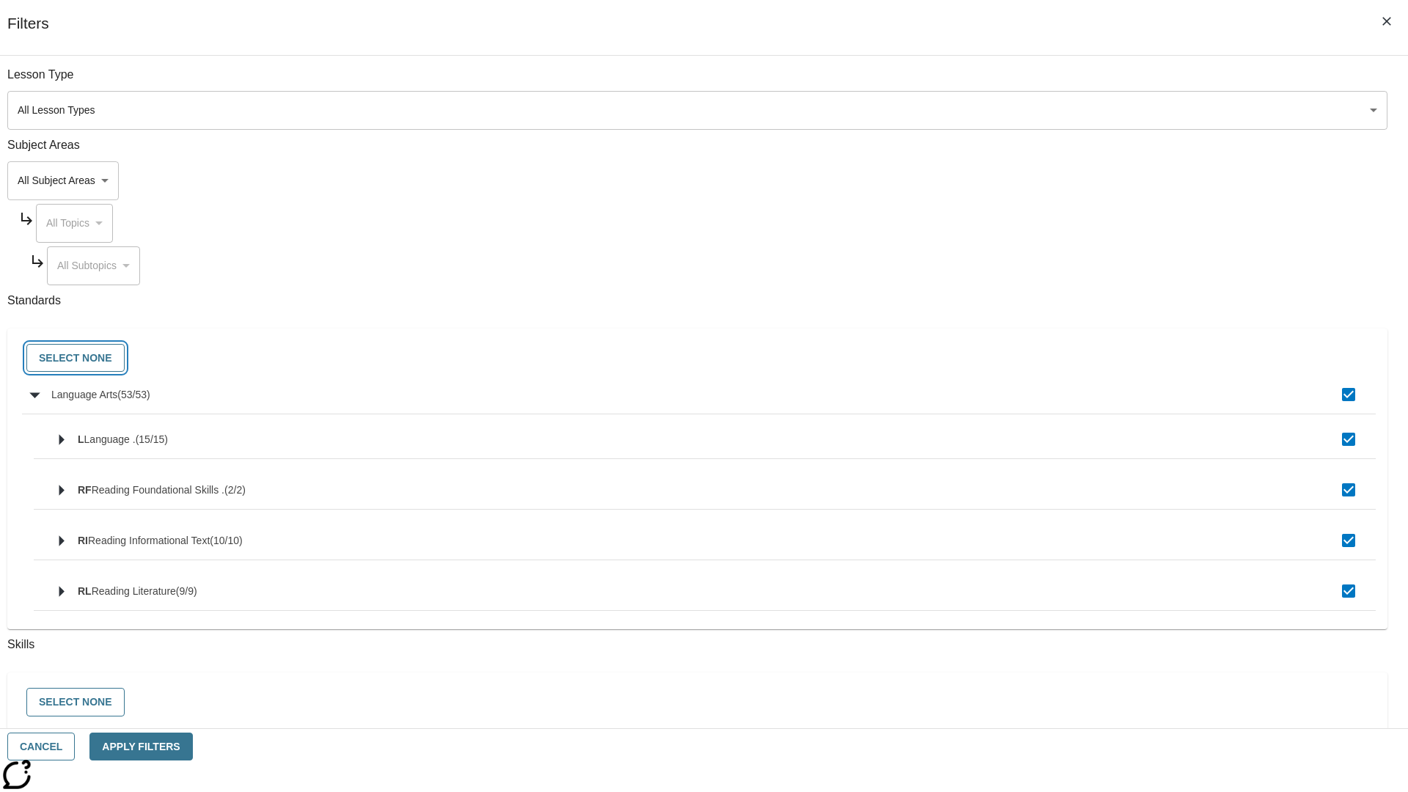
checkbox input "false"
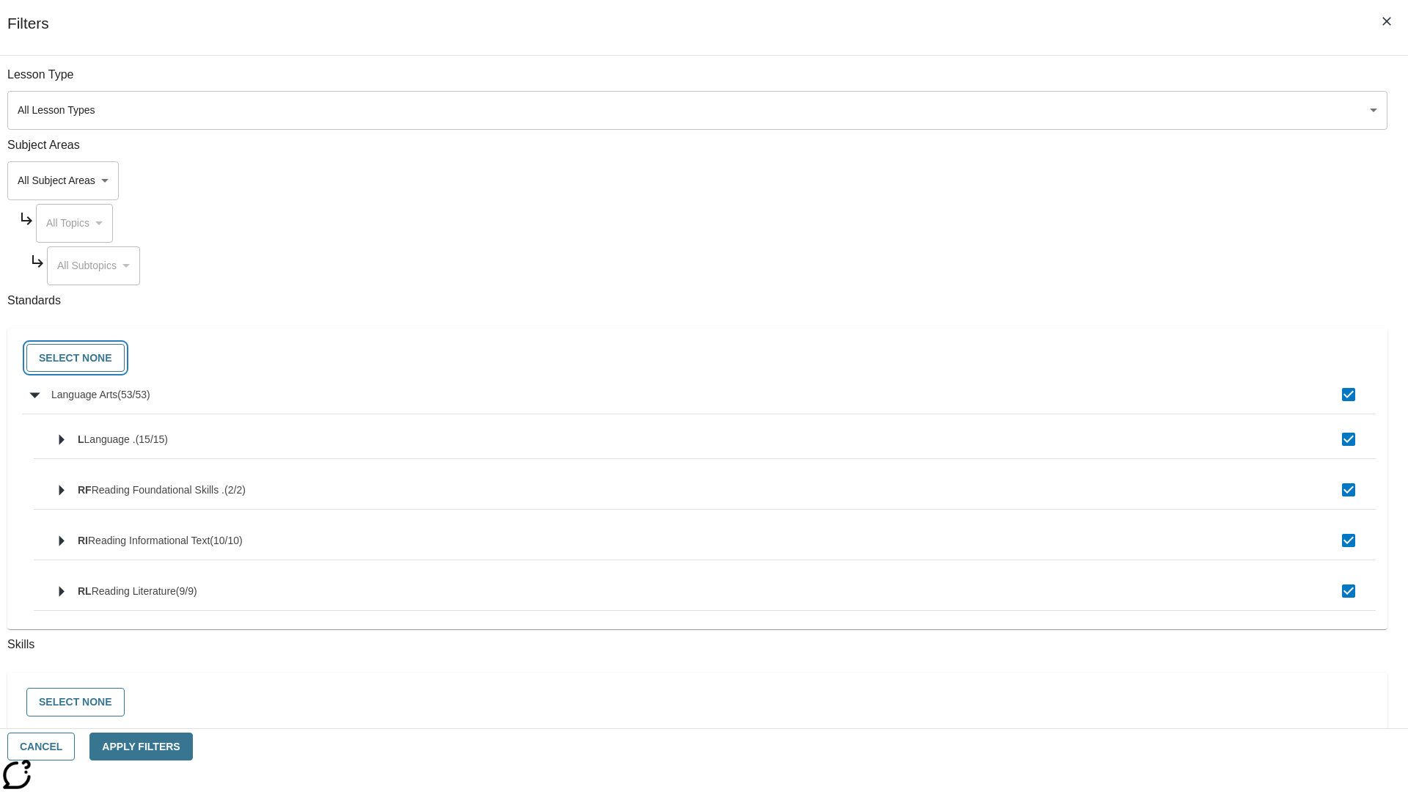
checkbox input "false"
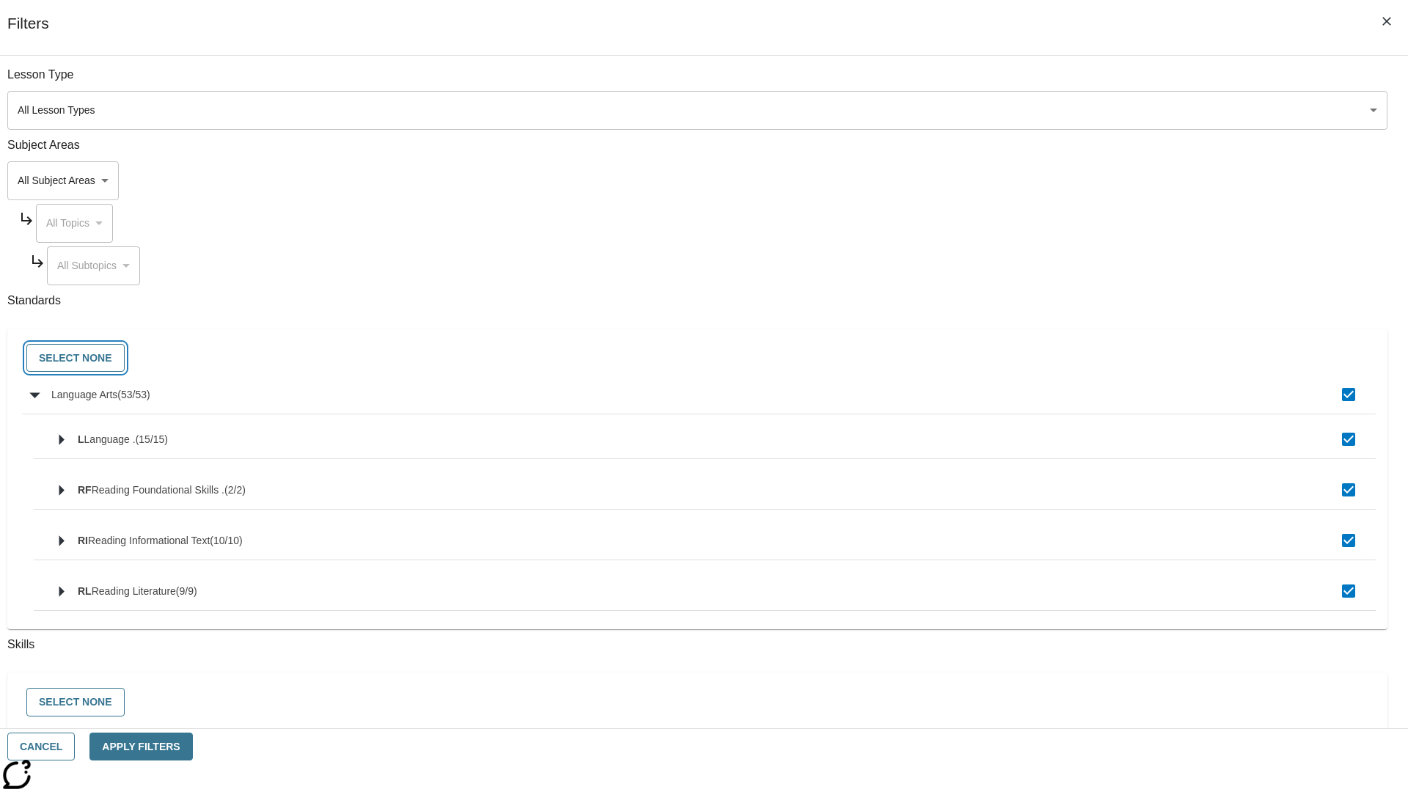
checkbox input "false"
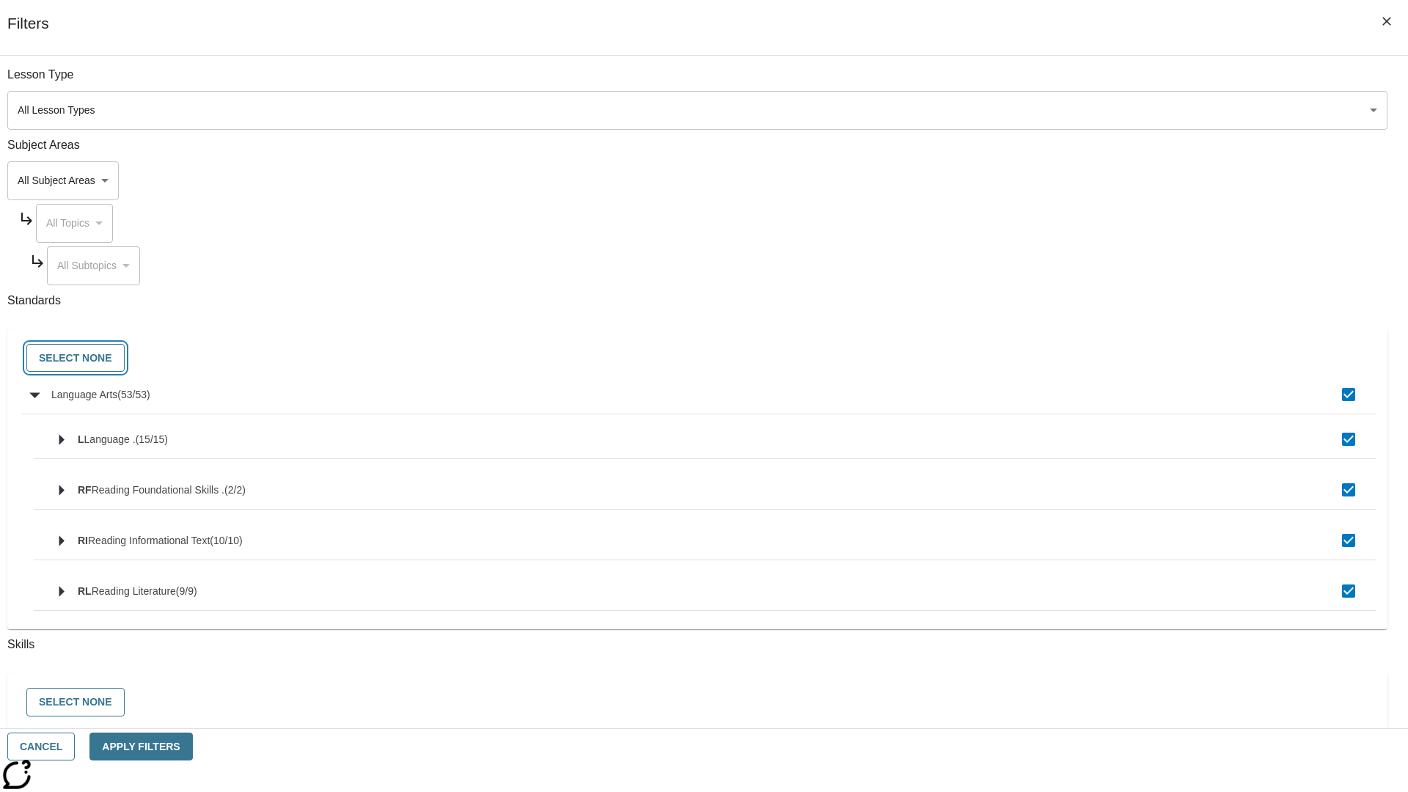
checkbox input "false"
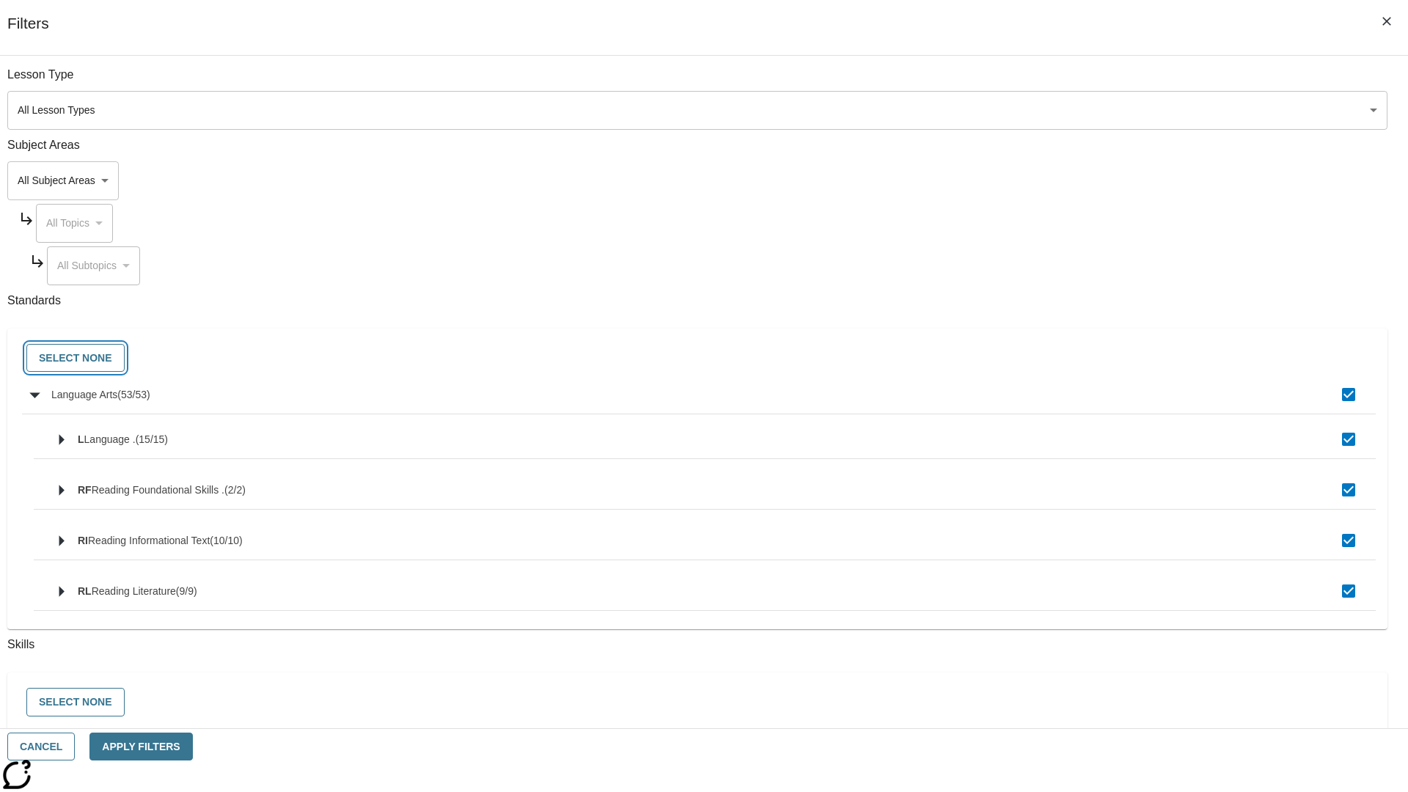
checkbox input "false"
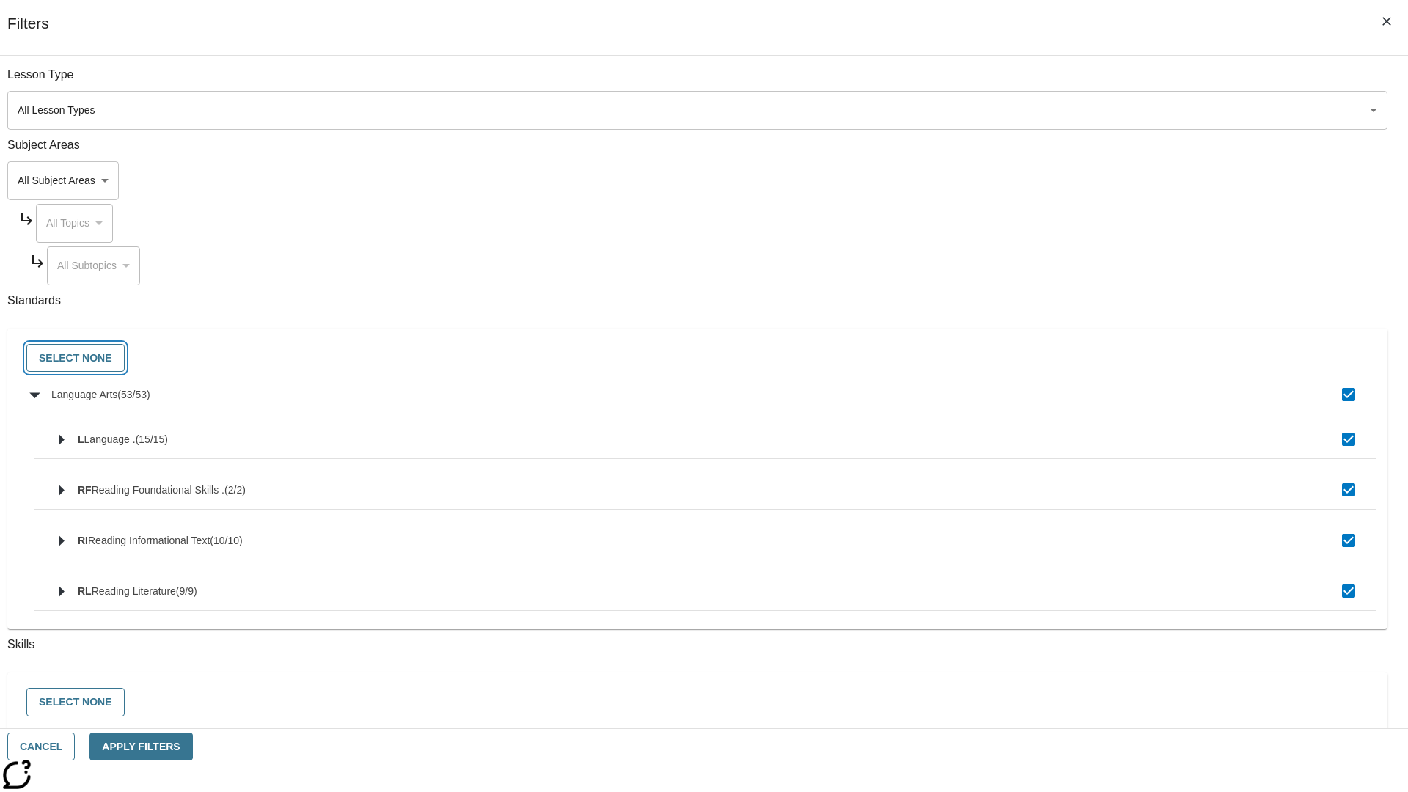
checkbox input "false"
click at [75, 747] on button "Cancel" at bounding box center [40, 747] width 67 height 29
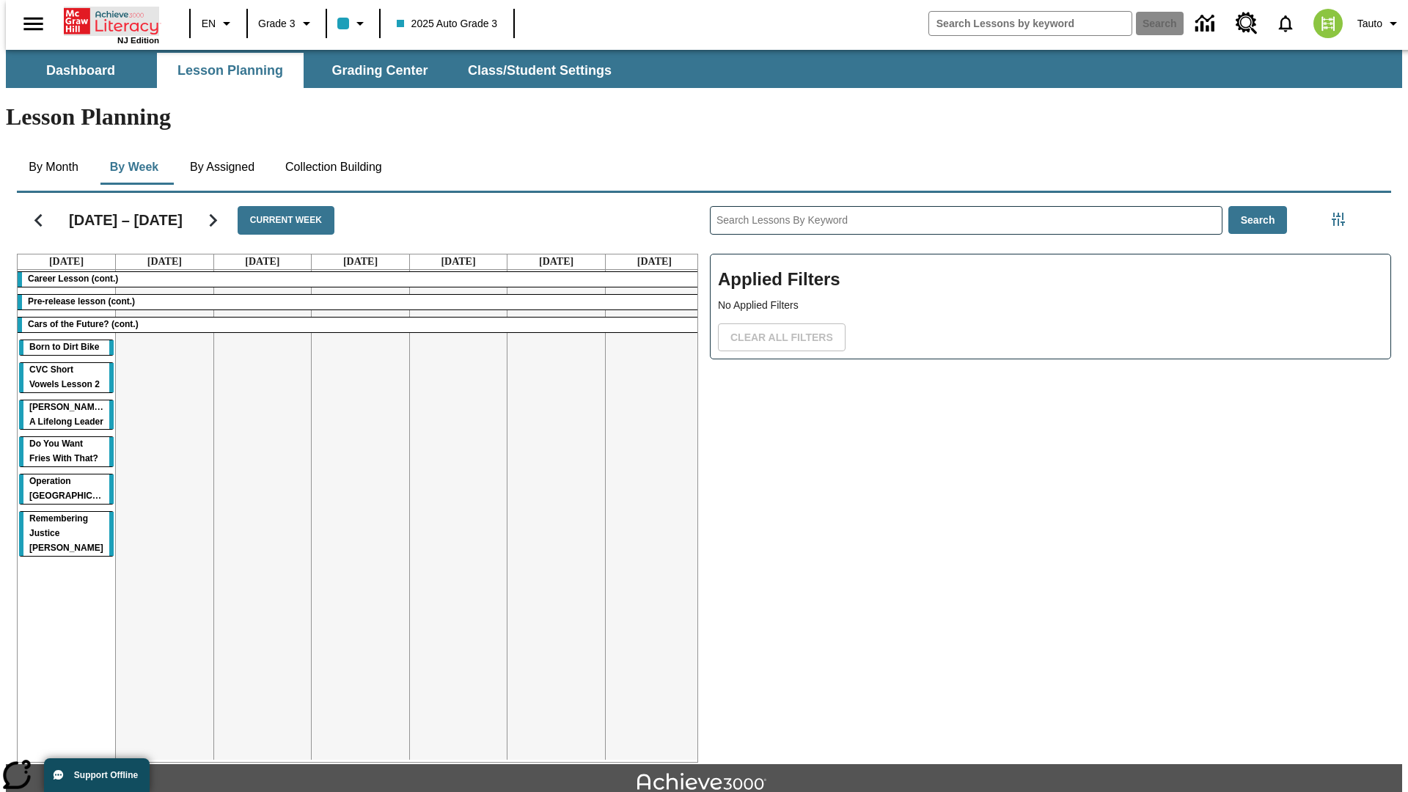
click at [106, 20] on icon "Home" at bounding box center [113, 21] width 98 height 29
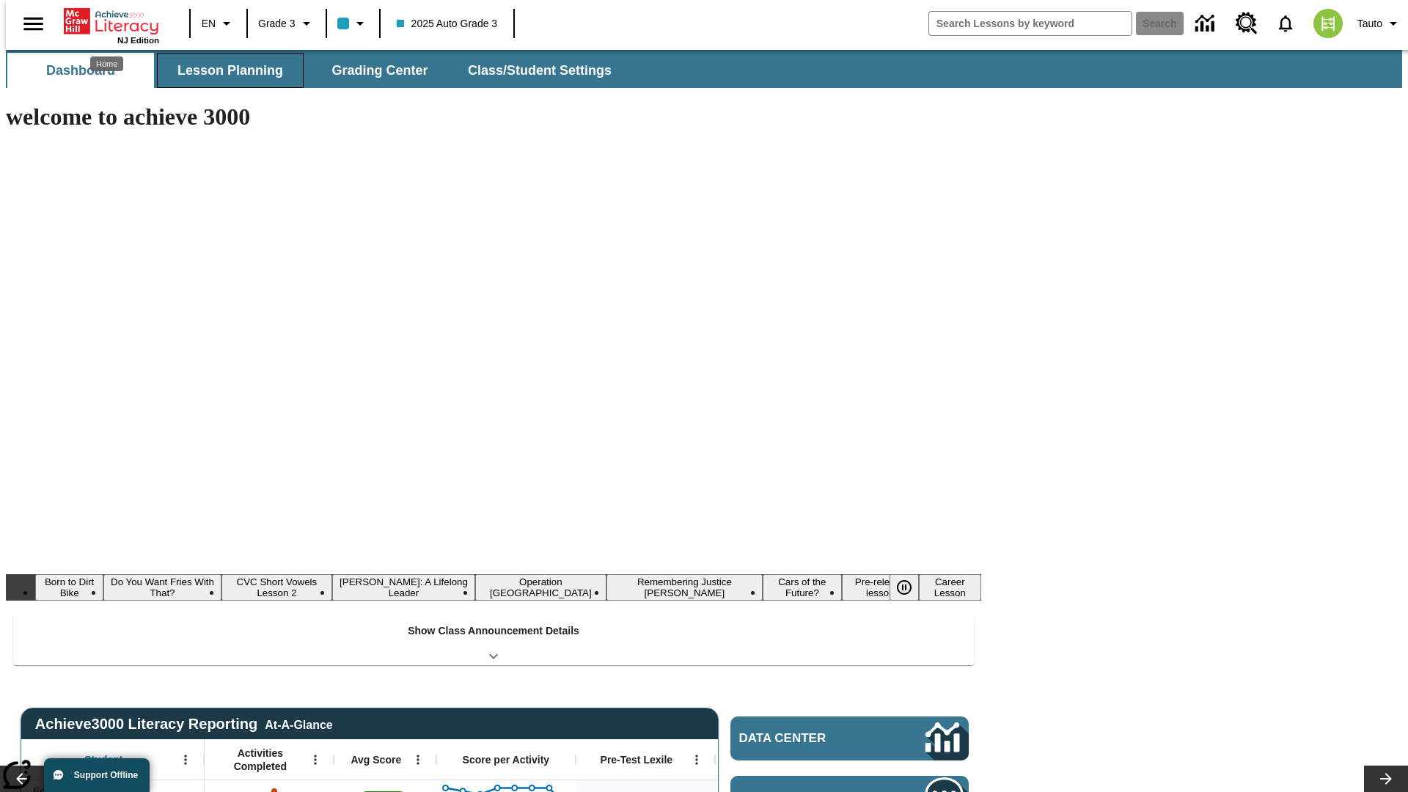
click at [224, 70] on button "Lesson Planning" at bounding box center [230, 70] width 147 height 35
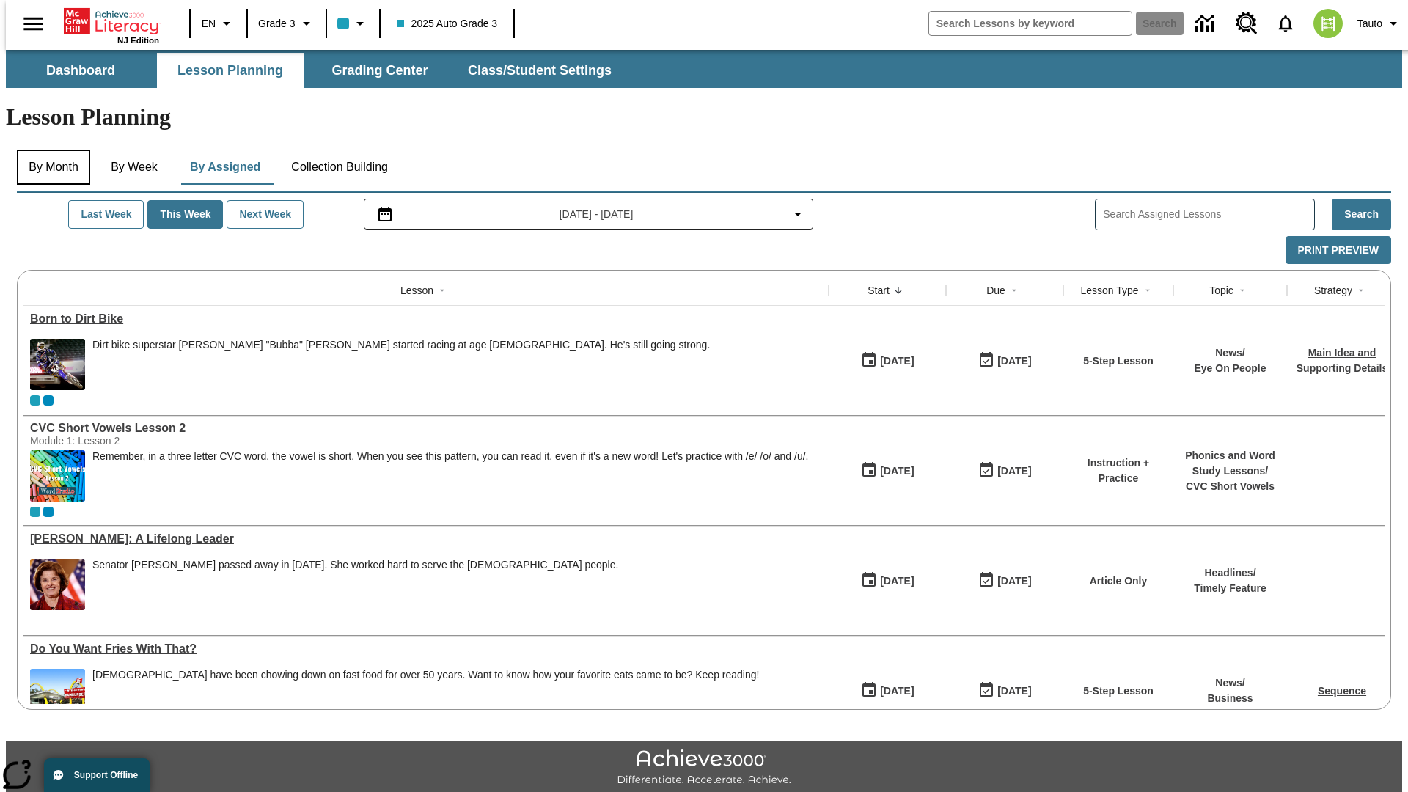
click at [49, 150] on button "By Month" at bounding box center [53, 167] width 73 height 35
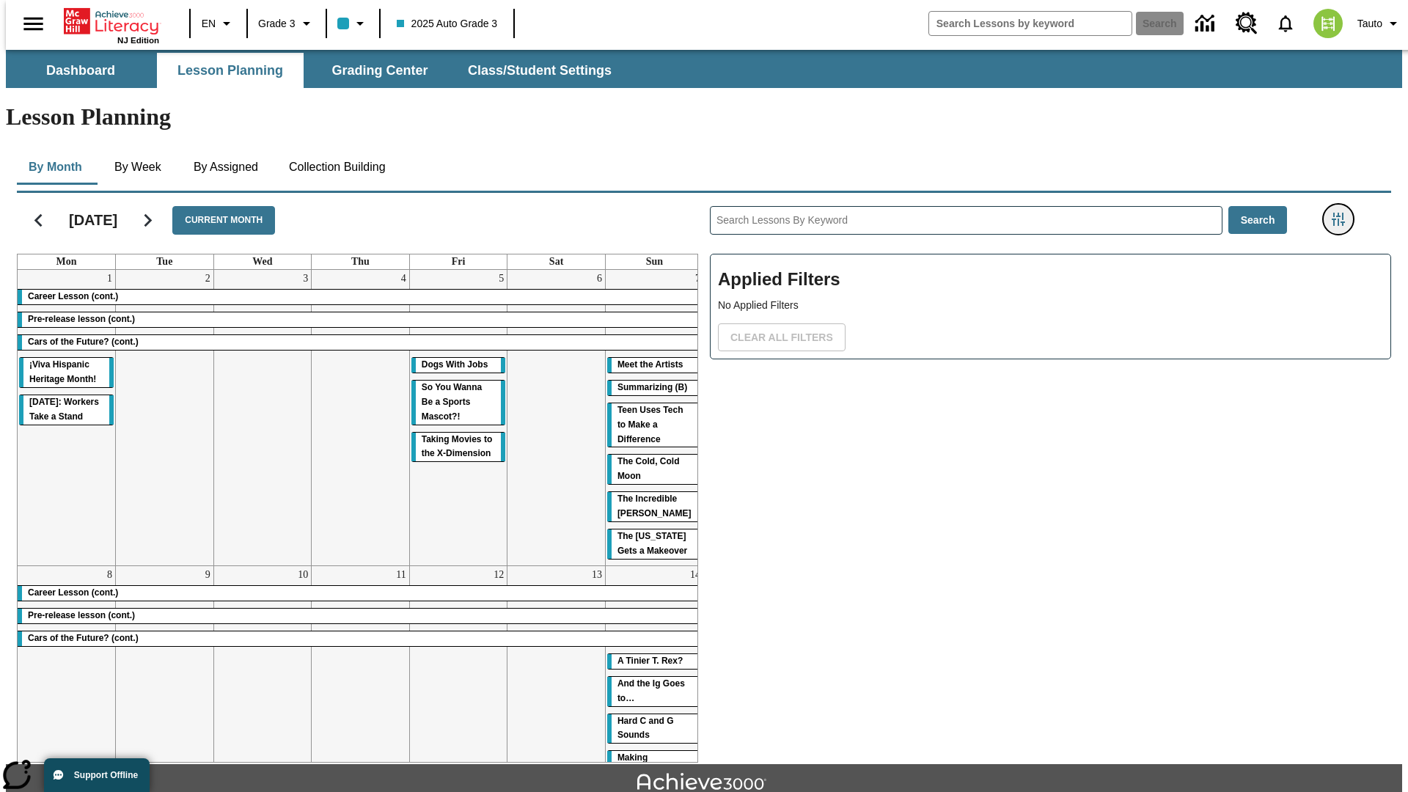
click at [1343, 213] on icon "Filters Side menu" at bounding box center [1338, 219] width 13 height 13
